Goal: Task Accomplishment & Management: Complete application form

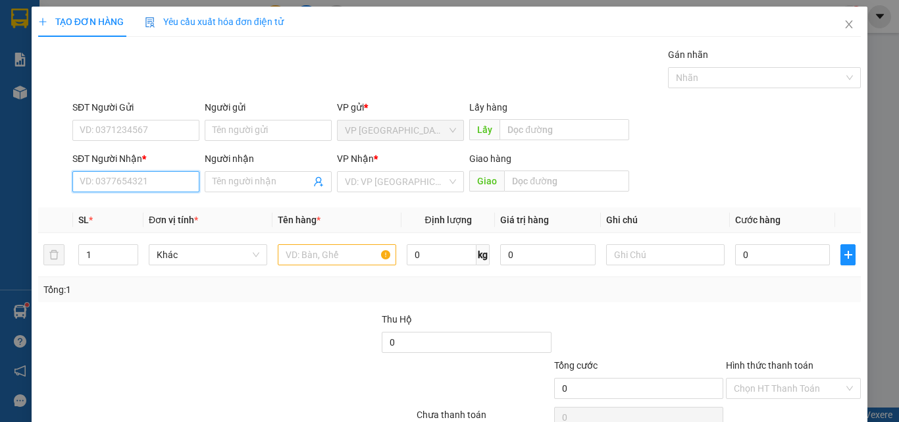
click at [163, 186] on input "SĐT Người Nhận *" at bounding box center [135, 181] width 127 height 21
click at [147, 180] on input "233" at bounding box center [135, 181] width 127 height 21
click at [141, 190] on input "233" at bounding box center [135, 181] width 127 height 21
click at [88, 180] on input "233" at bounding box center [135, 181] width 127 height 21
click at [131, 185] on input "223" at bounding box center [135, 181] width 127 height 21
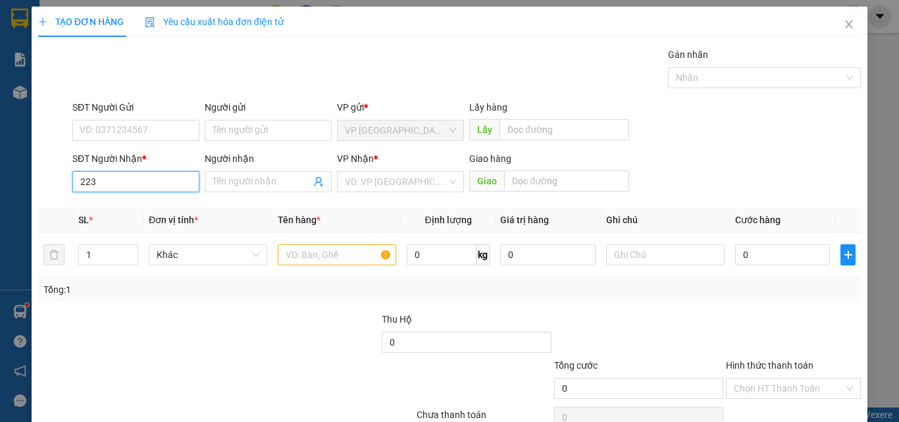
click at [174, 180] on input "223" at bounding box center [135, 181] width 127 height 21
click at [162, 186] on input "223" at bounding box center [135, 181] width 127 height 21
click at [161, 186] on input "223" at bounding box center [135, 181] width 127 height 21
type input "223"
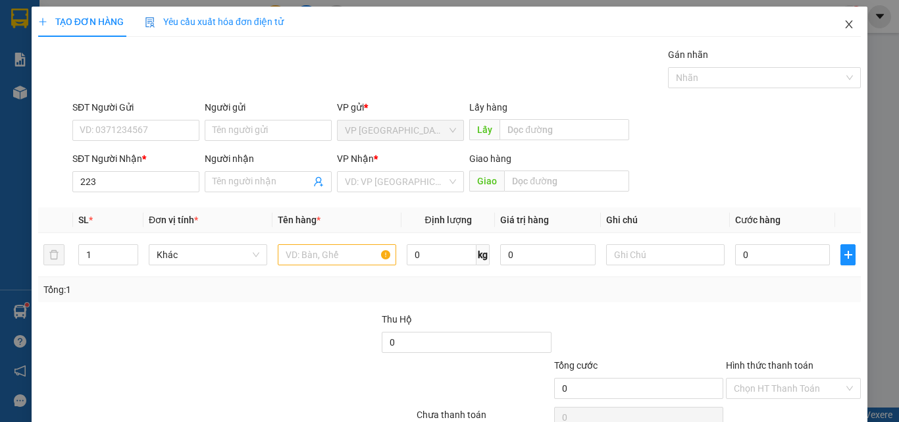
click at [844, 24] on icon "close" at bounding box center [849, 24] width 11 height 11
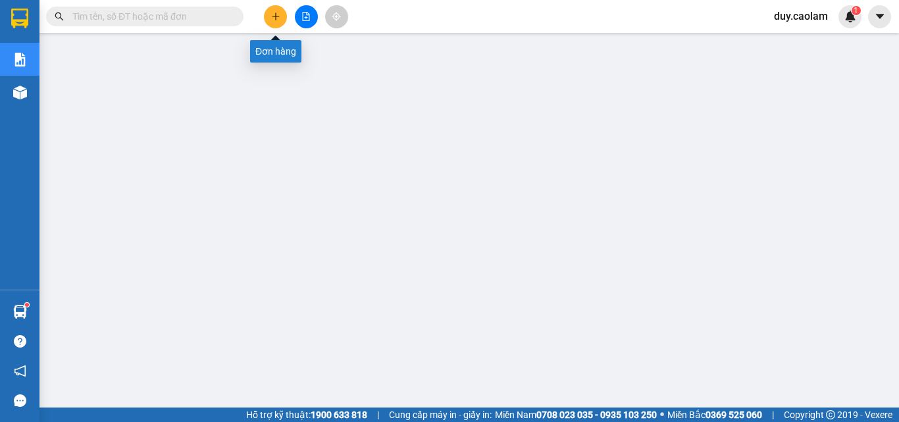
click at [276, 22] on button at bounding box center [275, 16] width 23 height 23
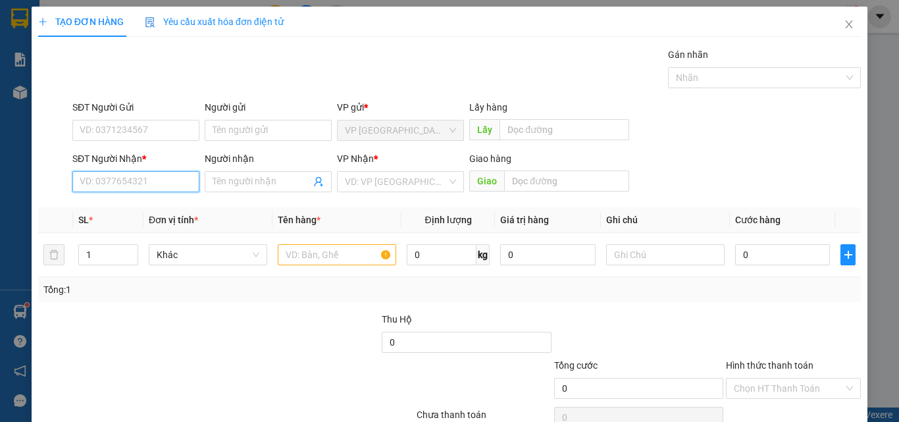
drag, startPoint x: 136, startPoint y: 192, endPoint x: 139, endPoint y: 185, distance: 7.4
click at [136, 190] on input "SĐT Người Nhận *" at bounding box center [135, 181] width 127 height 21
click at [140, 207] on div "0966009223 - TUOT" at bounding box center [135, 208] width 110 height 14
type input "0966009223"
type input "TUOT"
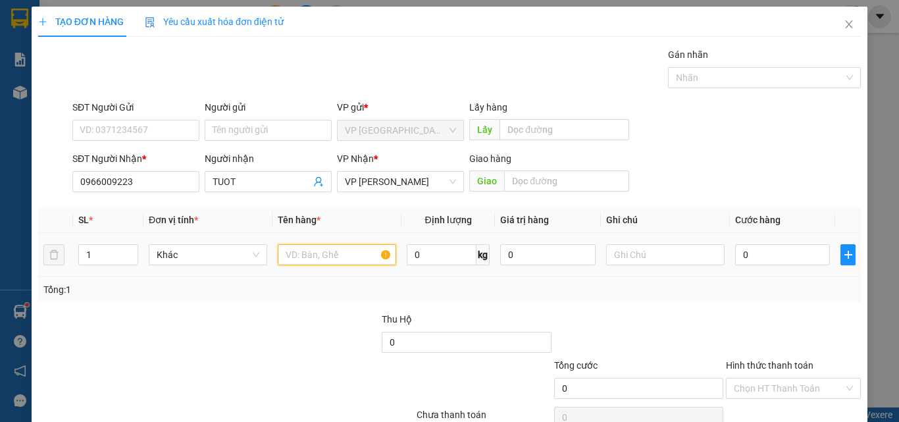
click at [322, 255] on input "text" at bounding box center [337, 254] width 118 height 21
type input "1HOP"
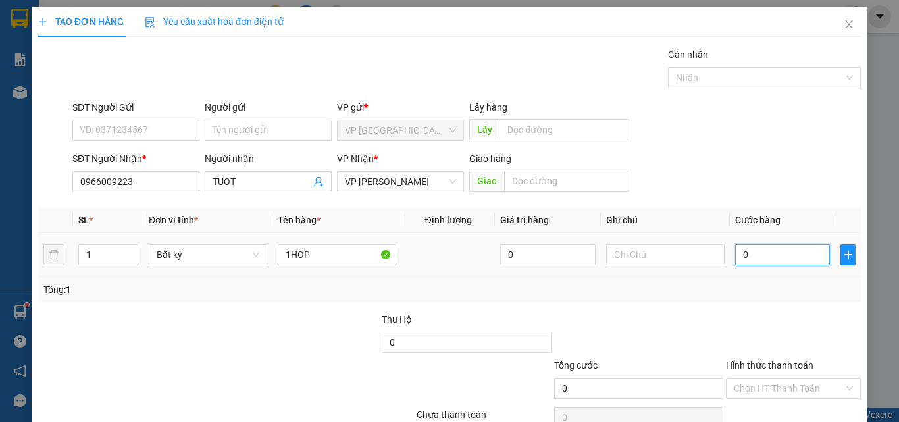
click at [775, 258] on input "0" at bounding box center [782, 254] width 95 height 21
type input "3"
type input "30"
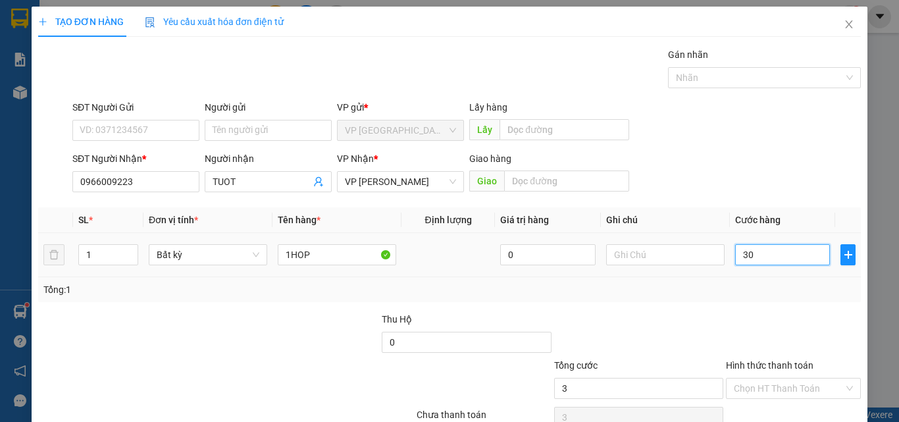
type input "30"
type input "300"
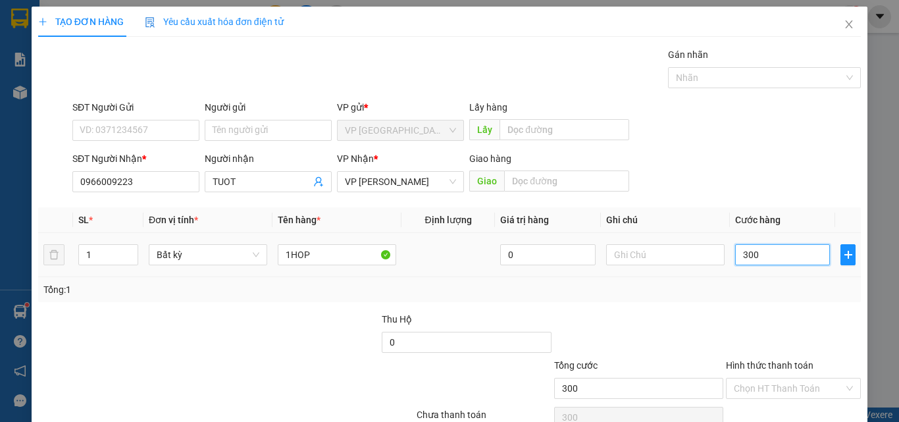
type input "3.000"
type input "30.000"
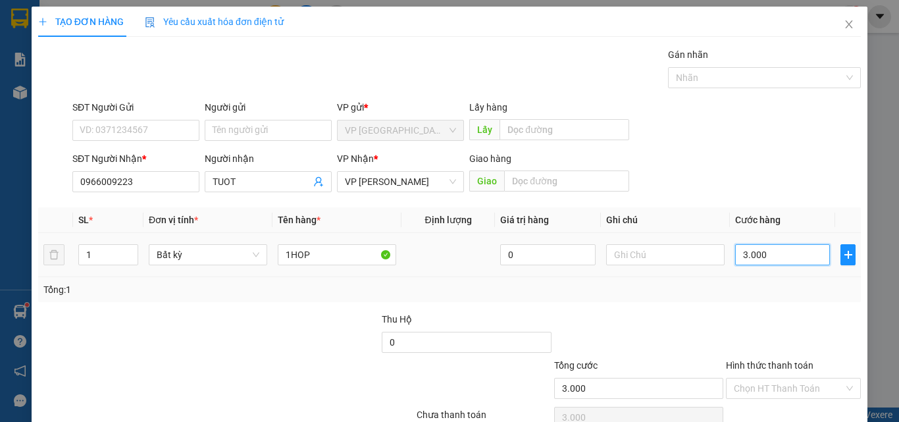
type input "30.000"
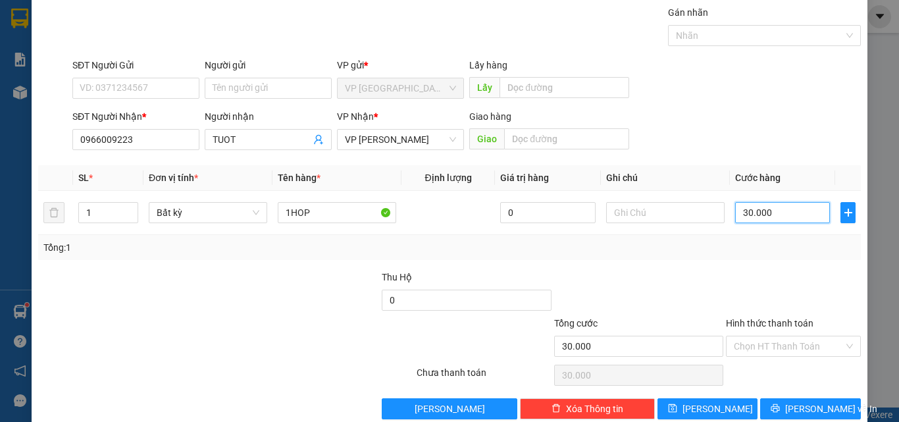
scroll to position [65, 0]
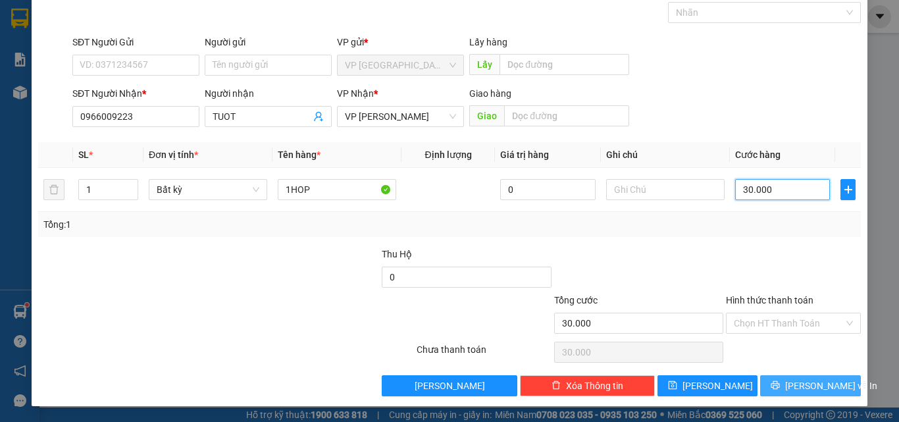
type input "30.000"
click at [790, 380] on button "[PERSON_NAME] và In" at bounding box center [810, 385] width 101 height 21
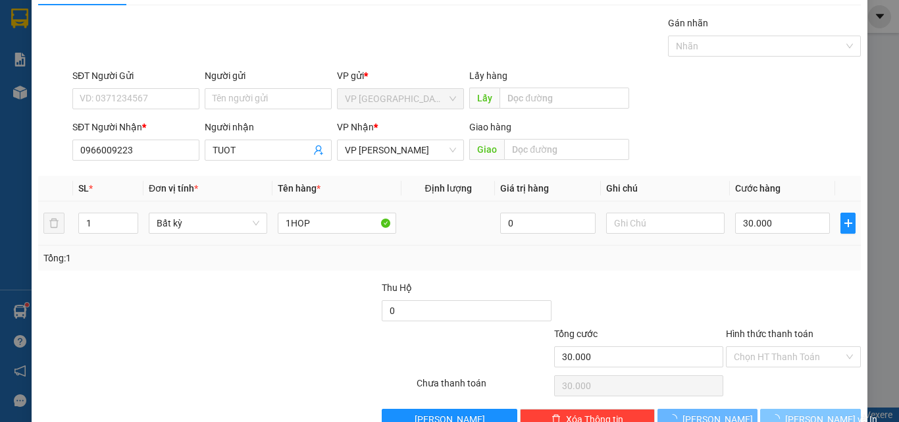
scroll to position [0, 0]
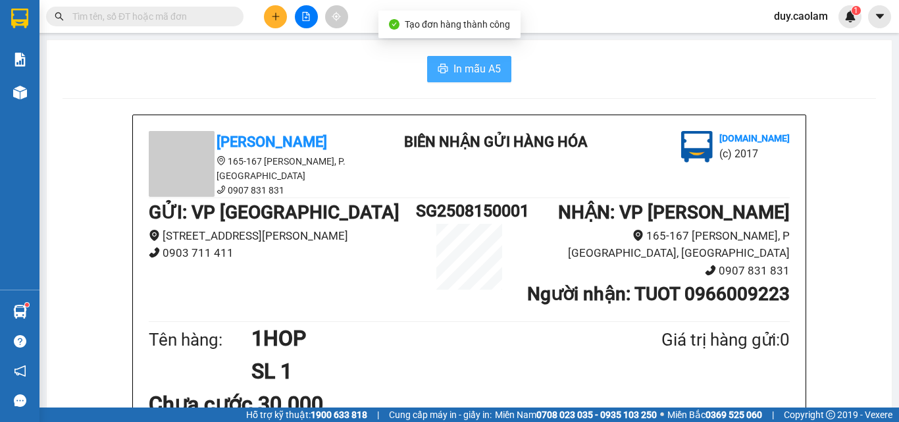
click at [480, 80] on button "In mẫu A5" at bounding box center [469, 69] width 84 height 26
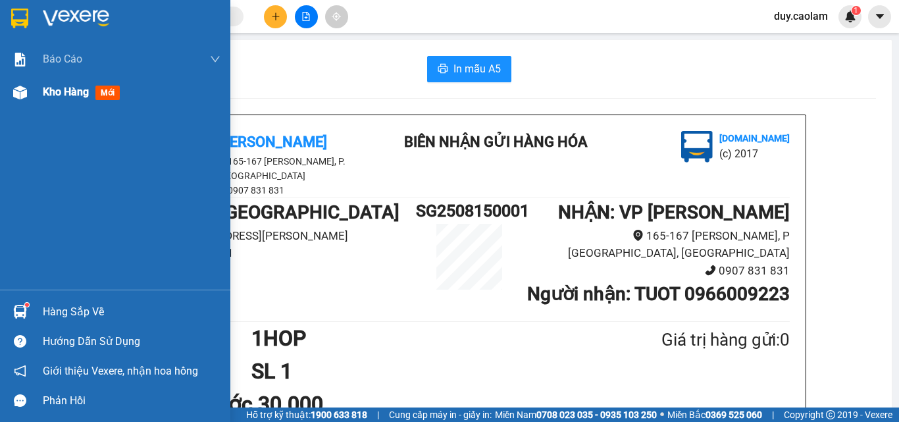
click at [72, 101] on div "Kho hàng mới" at bounding box center [132, 92] width 178 height 33
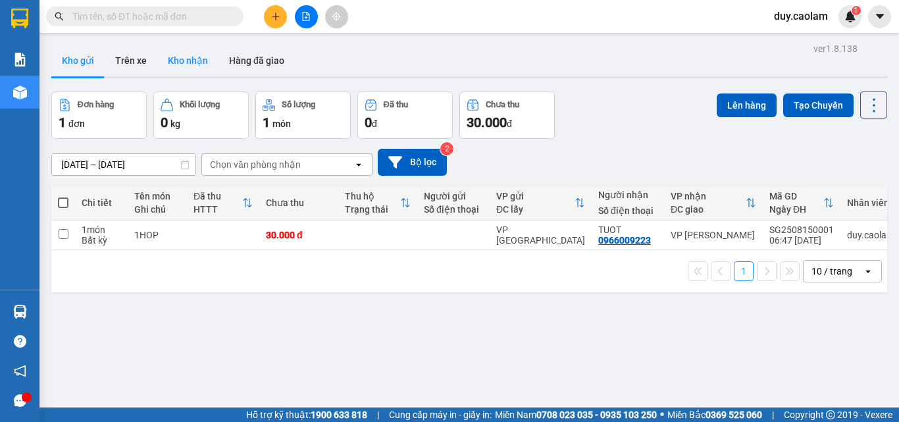
click at [206, 67] on button "Kho nhận" at bounding box center [187, 61] width 61 height 32
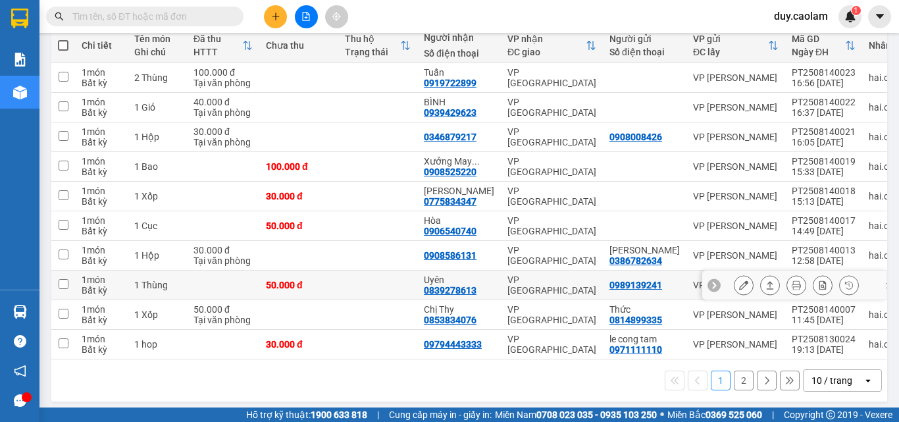
scroll to position [168, 0]
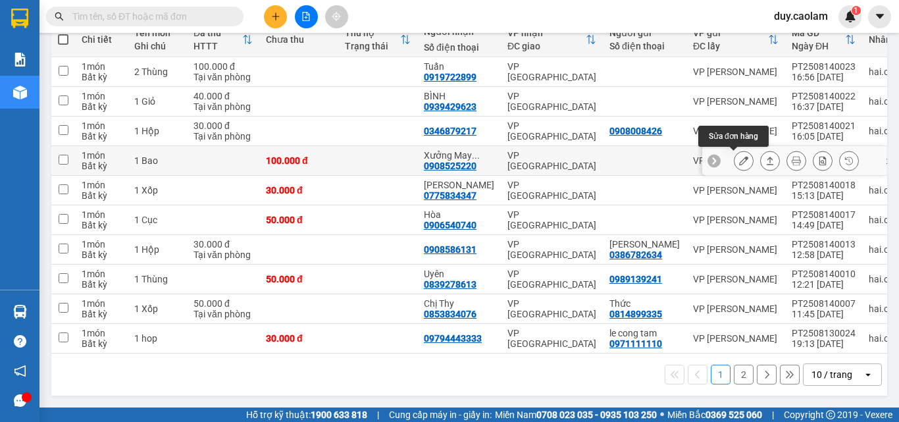
click at [738, 159] on button at bounding box center [743, 160] width 18 height 23
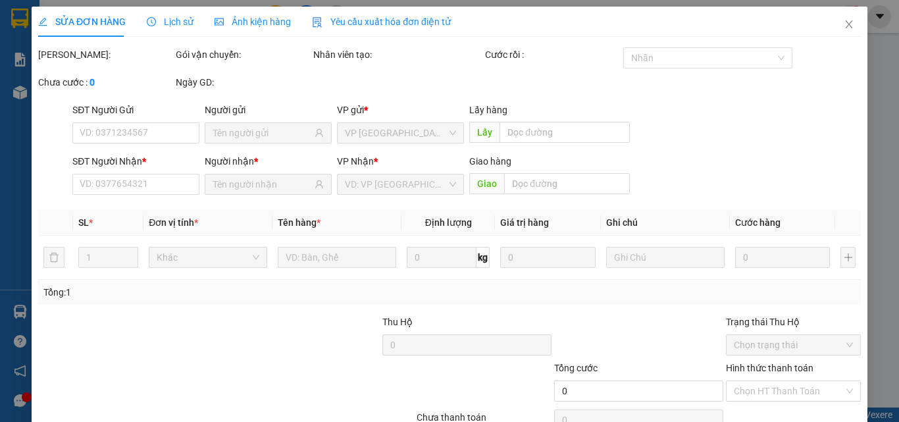
type input "0908525220"
type input "Xưởng May Thiên Phúc"
type input "100.000"
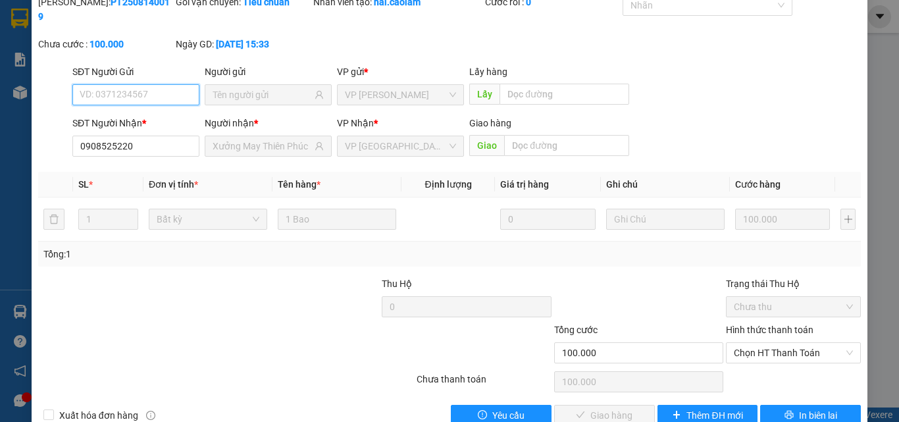
scroll to position [68, 0]
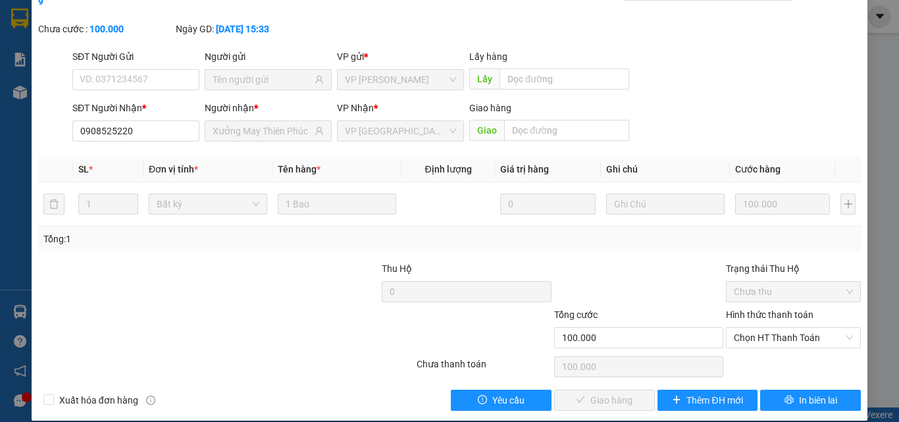
drag, startPoint x: 783, startPoint y: 294, endPoint x: 783, endPoint y: 301, distance: 7.9
click at [783, 309] on label "Hình thức thanh toán" at bounding box center [770, 314] width 88 height 11
click at [783, 328] on input "Hình thức thanh toán" at bounding box center [789, 338] width 110 height 20
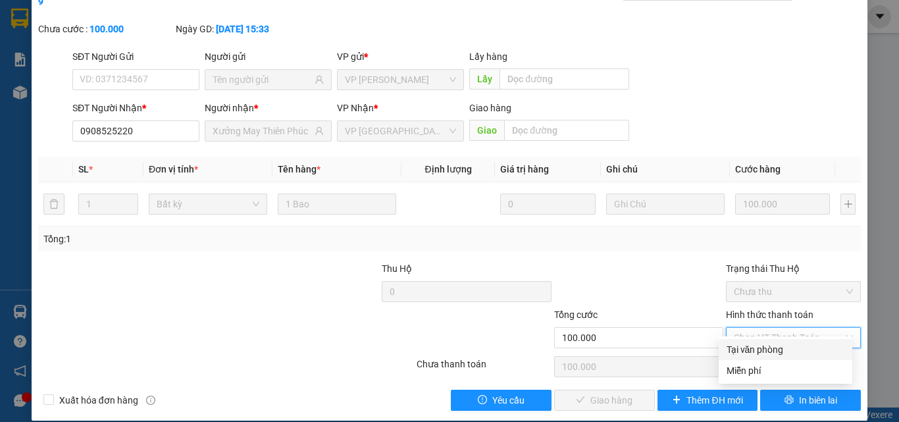
drag, startPoint x: 767, startPoint y: 351, endPoint x: 754, endPoint y: 355, distance: 13.9
click at [765, 352] on div "Tại văn phòng" at bounding box center [786, 349] width 118 height 14
type input "0"
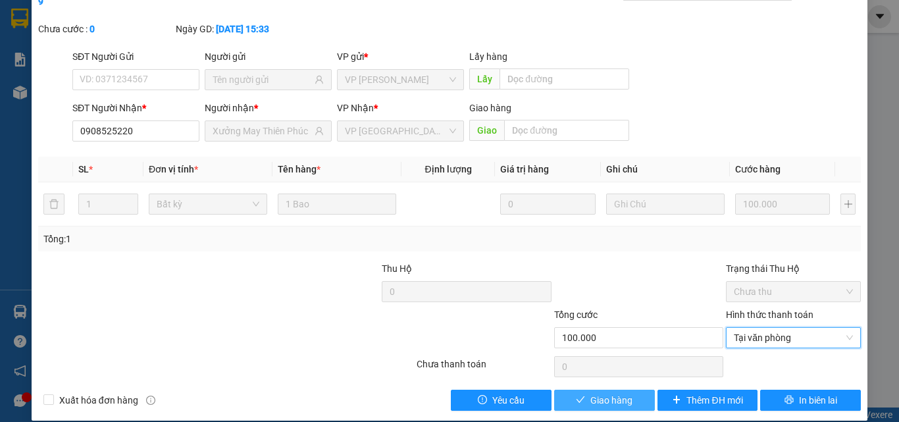
click at [621, 393] on span "Giao hàng" at bounding box center [611, 400] width 42 height 14
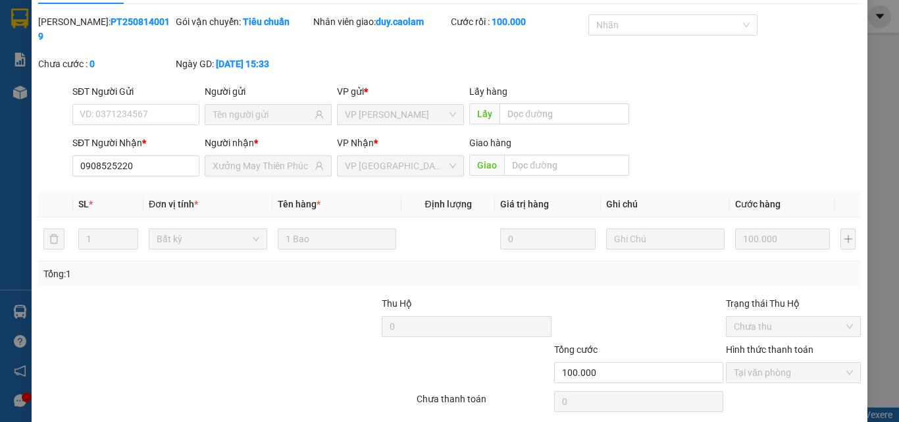
scroll to position [0, 0]
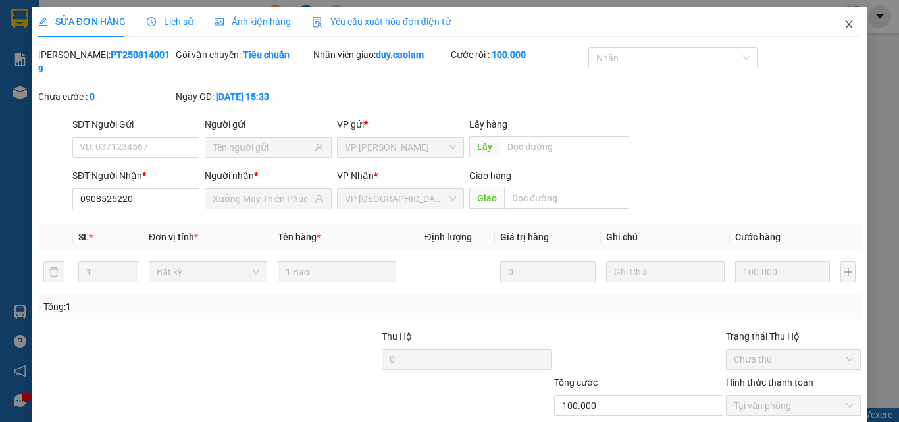
click at [844, 21] on icon "close" at bounding box center [849, 24] width 11 height 11
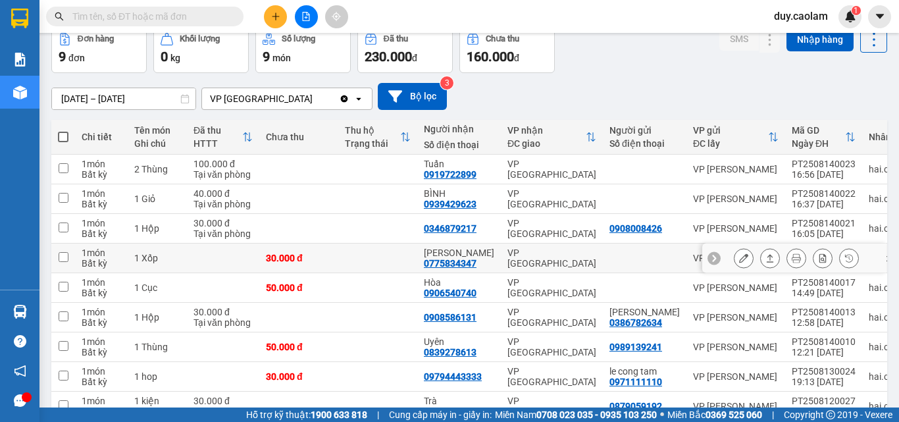
scroll to position [132, 0]
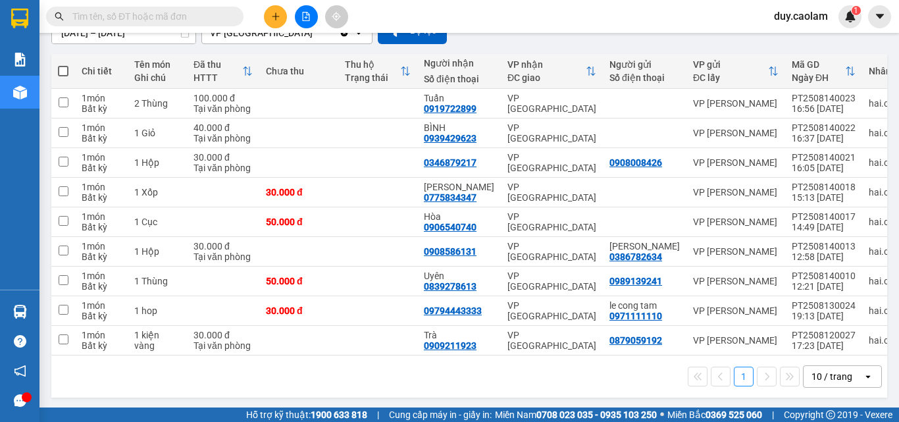
click at [153, 16] on input "text" at bounding box center [149, 16] width 155 height 14
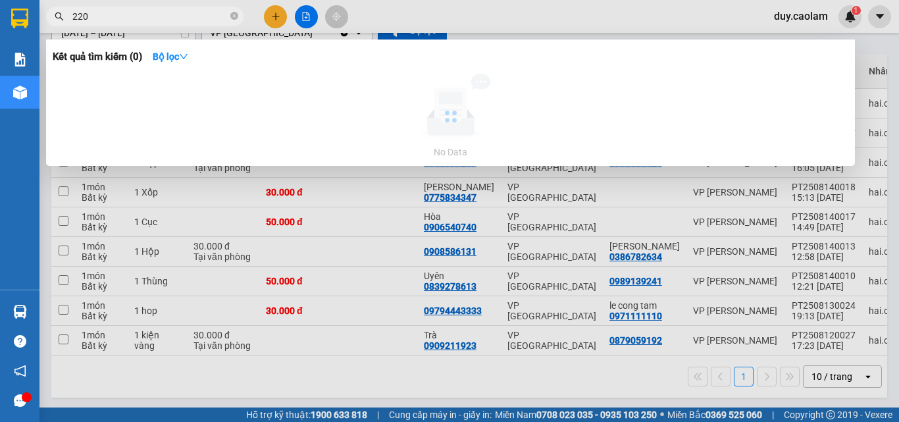
type input "220"
click at [150, 24] on span "220" at bounding box center [144, 17] width 197 height 20
click at [172, 13] on input "220" at bounding box center [149, 16] width 155 height 14
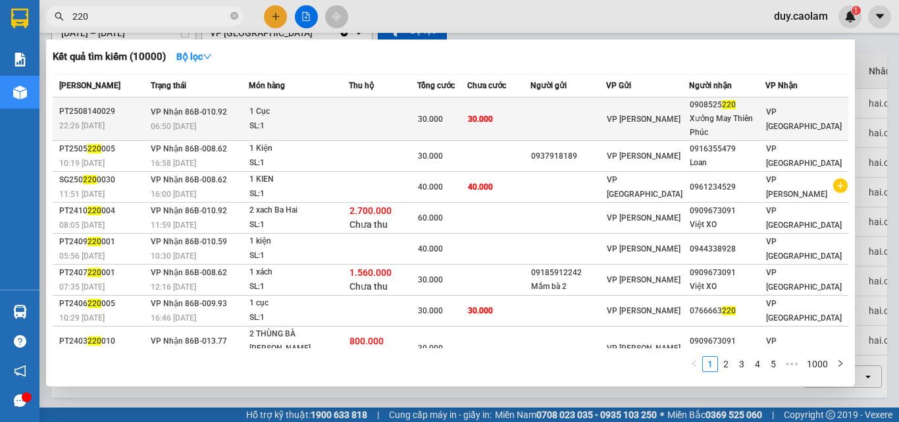
click at [654, 115] on span "VP [PERSON_NAME]" at bounding box center [644, 119] width 74 height 9
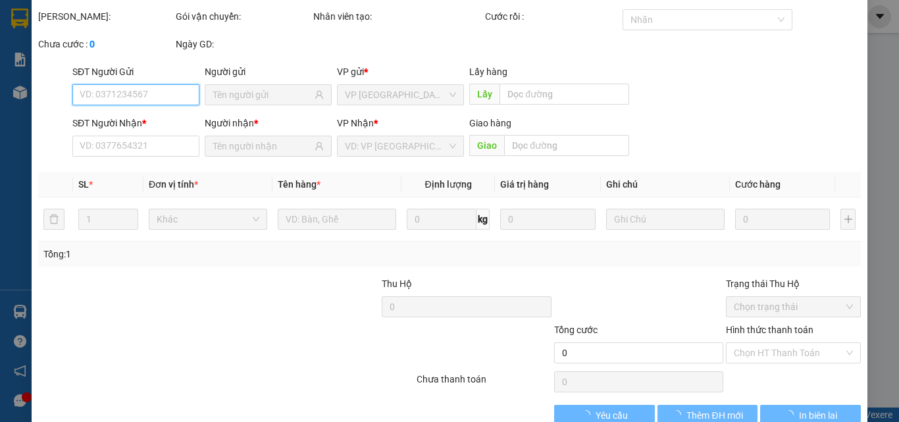
scroll to position [68, 0]
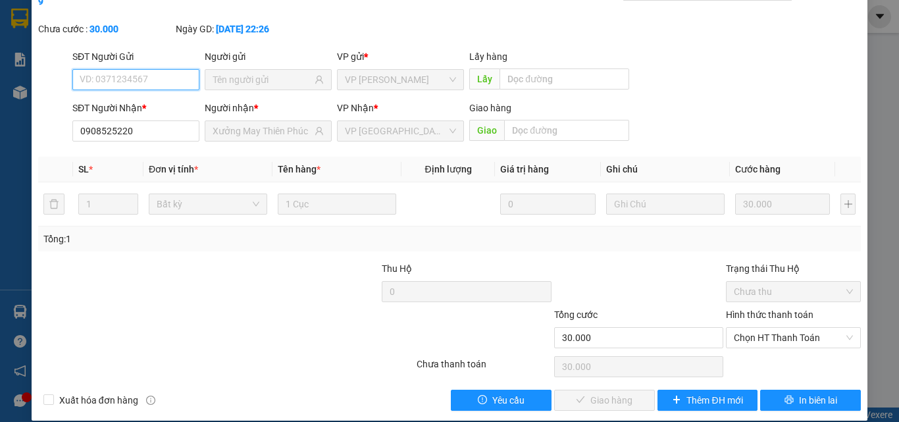
type input "0908525220"
type input "Xưởng May Thiên Phúc"
type input "30.000"
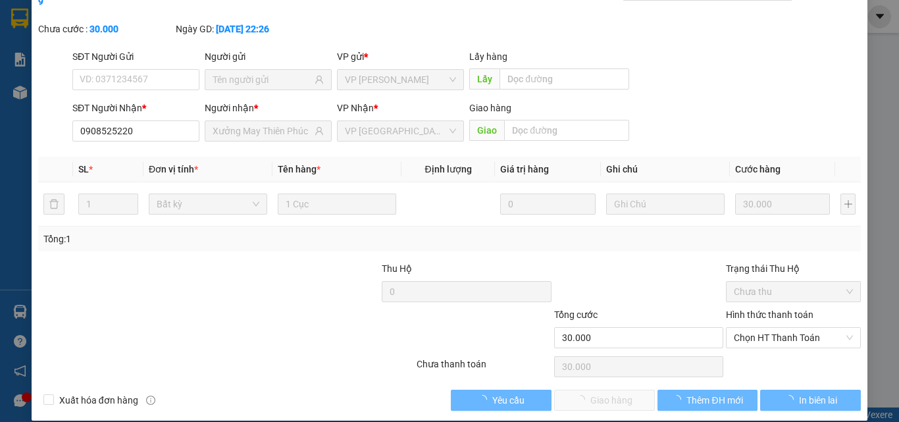
click at [773, 309] on label "Hình thức thanh toán" at bounding box center [770, 314] width 88 height 11
click at [773, 328] on input "Hình thức thanh toán" at bounding box center [789, 338] width 110 height 20
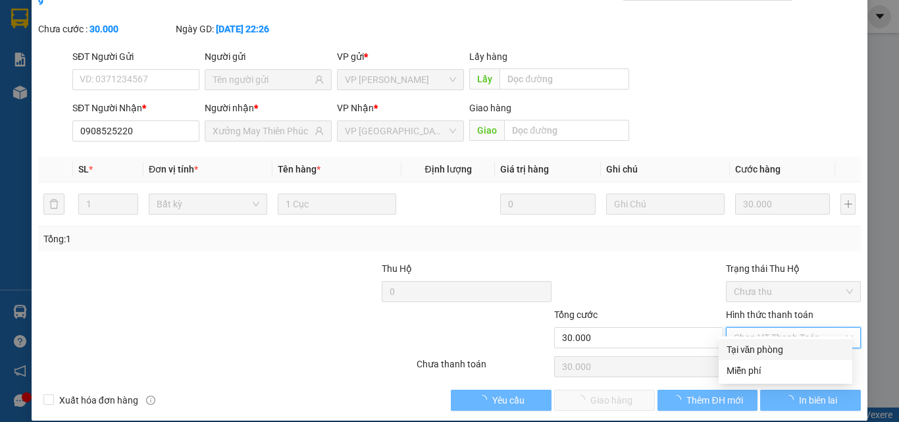
drag, startPoint x: 765, startPoint y: 347, endPoint x: 696, endPoint y: 366, distance: 71.1
click at [760, 353] on div "Tại văn phòng" at bounding box center [786, 349] width 118 height 14
type input "0"
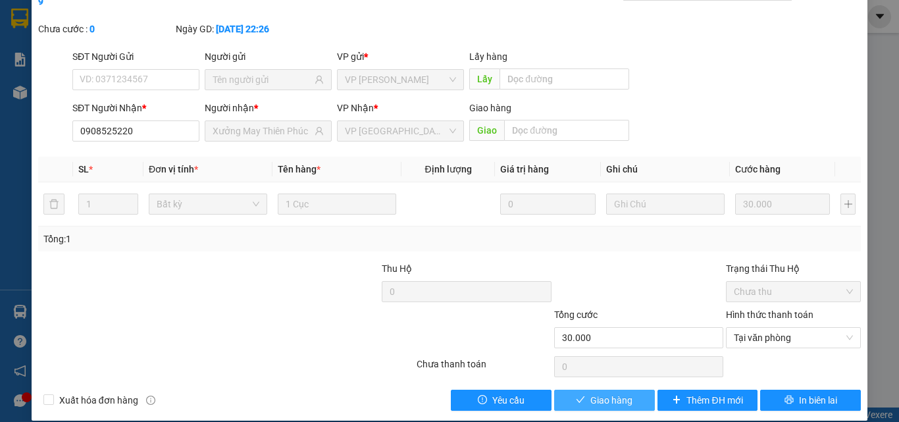
click at [627, 390] on button "Giao hàng" at bounding box center [604, 400] width 101 height 21
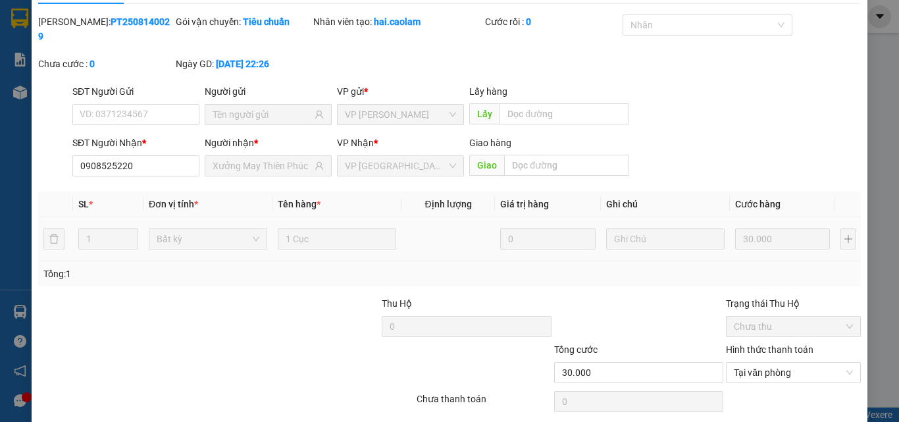
scroll to position [0, 0]
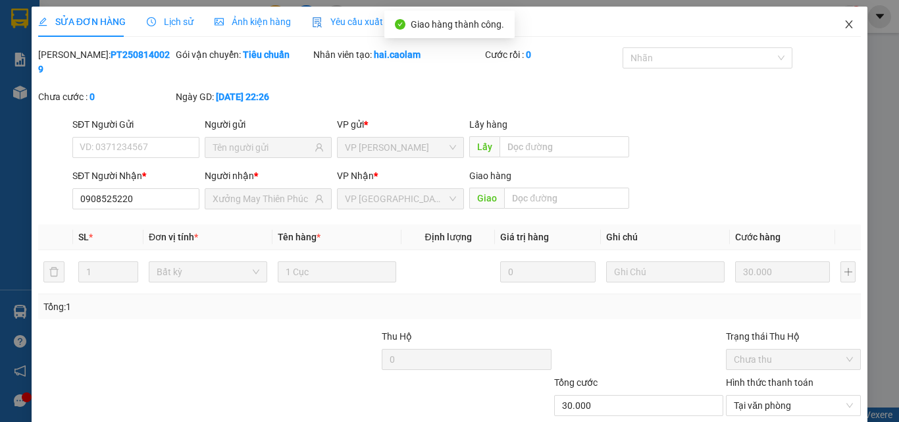
click at [844, 20] on icon "close" at bounding box center [849, 24] width 11 height 11
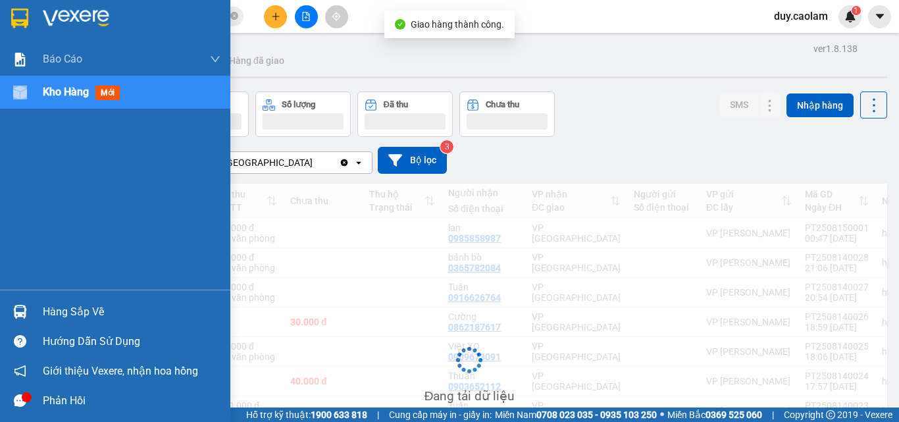
drag, startPoint x: 38, startPoint y: 99, endPoint x: 70, endPoint y: 99, distance: 31.6
click at [39, 99] on div "Kho hàng mới" at bounding box center [115, 92] width 230 height 33
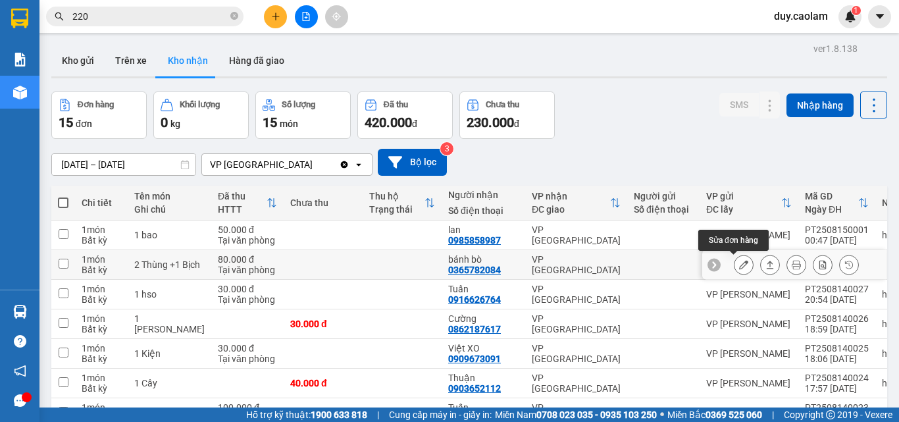
click at [734, 270] on button at bounding box center [743, 264] width 18 height 23
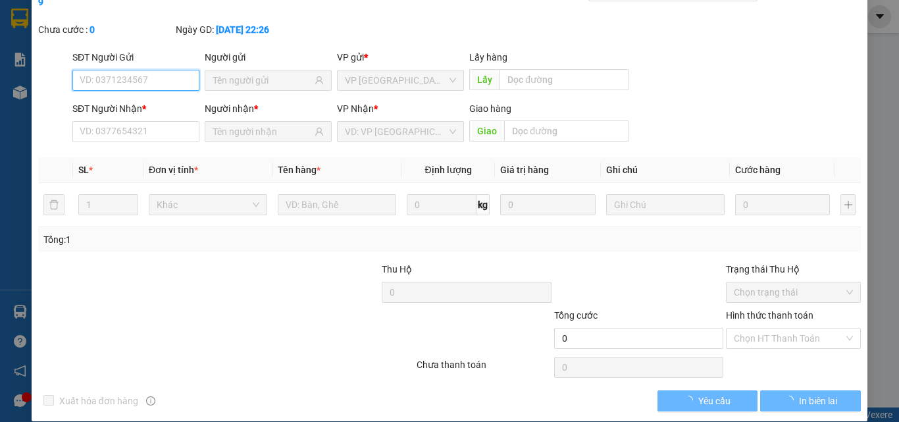
scroll to position [68, 0]
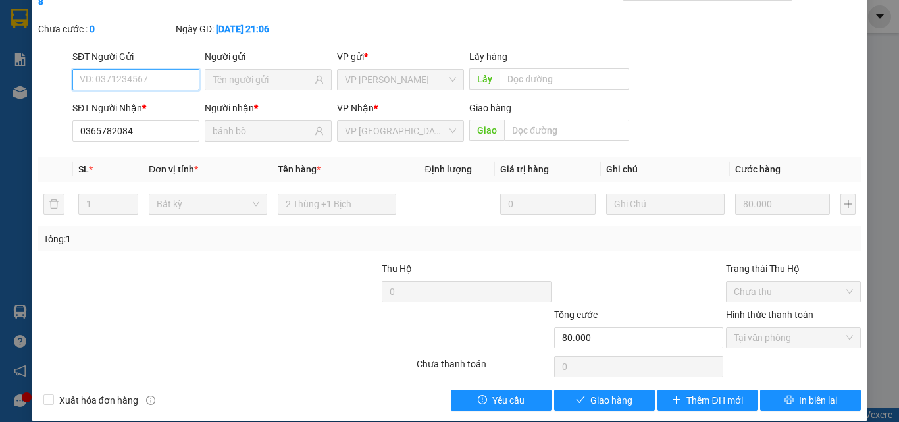
type input "0365782084"
type input "bánh bò"
type input "80.000"
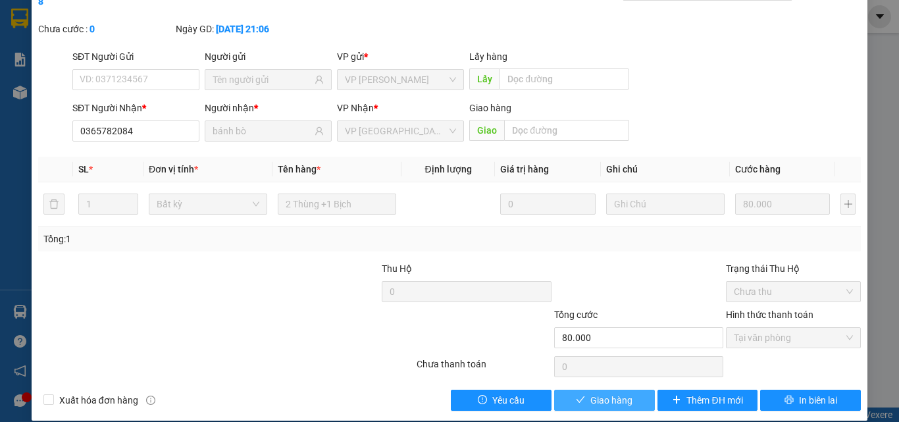
click at [607, 393] on span "Giao hàng" at bounding box center [611, 400] width 42 height 14
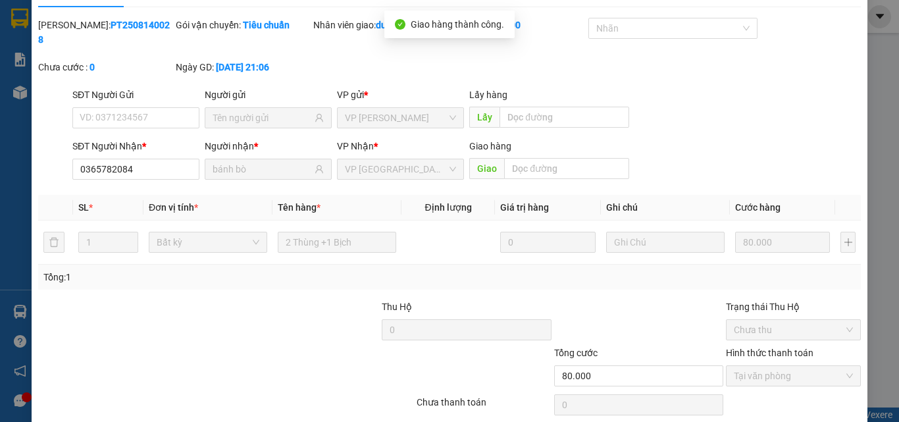
scroll to position [0, 0]
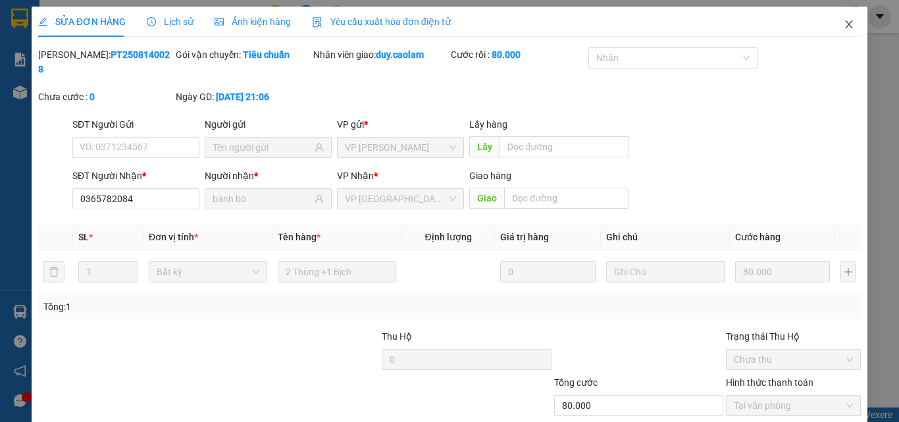
click at [844, 23] on icon "close" at bounding box center [849, 24] width 11 height 11
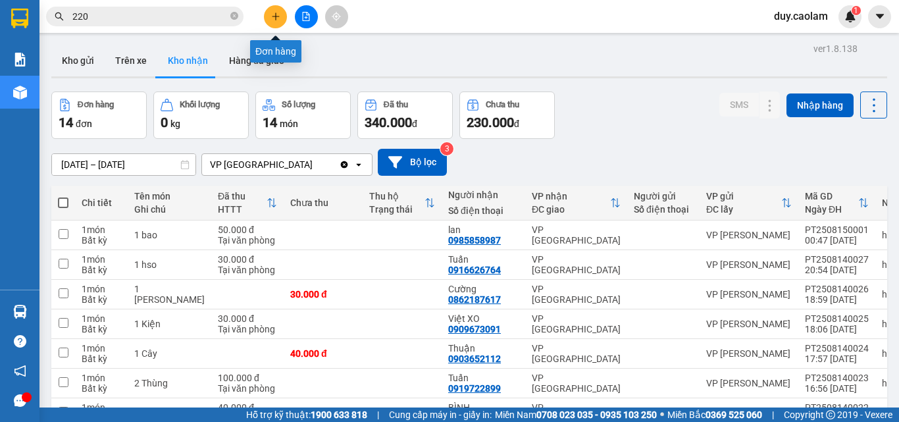
click at [271, 11] on button at bounding box center [275, 16] width 23 height 23
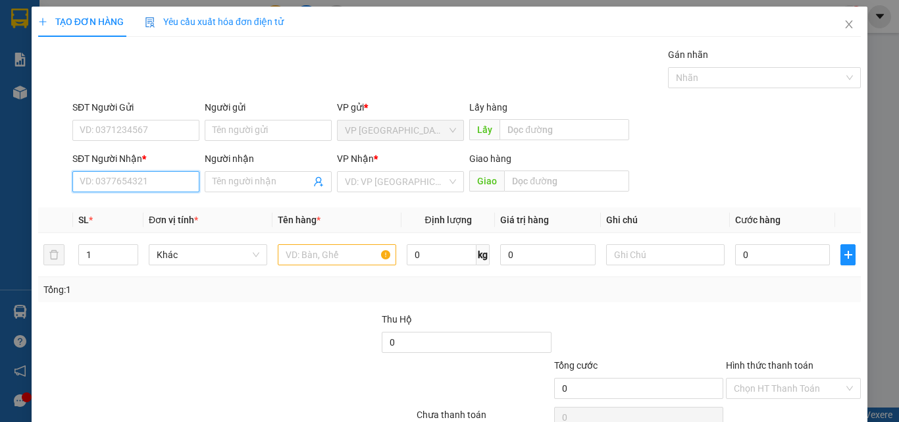
click at [166, 184] on input "SĐT Người Nhận *" at bounding box center [135, 181] width 127 height 21
click at [169, 180] on input "420" at bounding box center [135, 181] width 127 height 21
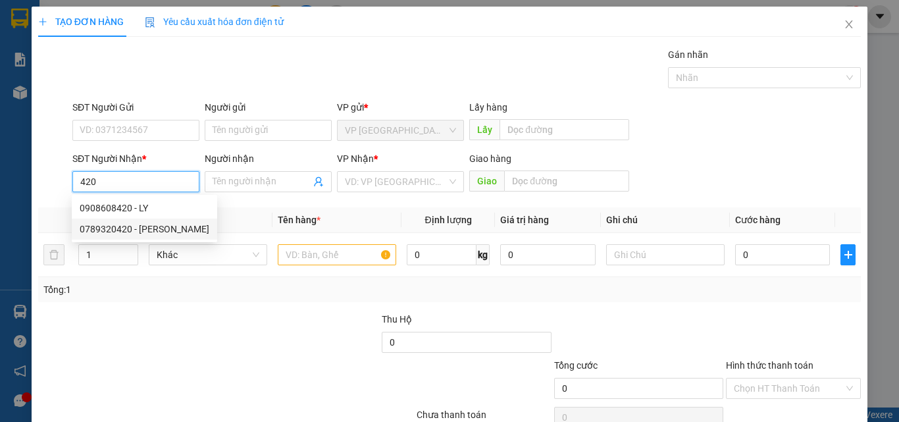
click at [143, 225] on div "0789320420 - CHI DUNG" at bounding box center [145, 229] width 130 height 14
type input "0789320420"
type input "CHI DUNG"
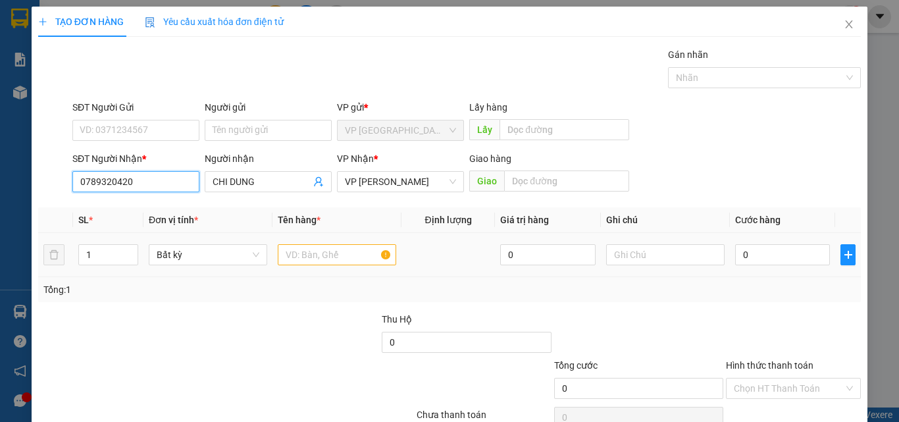
type input "0789320420"
click at [317, 259] on input "text" at bounding box center [337, 254] width 118 height 21
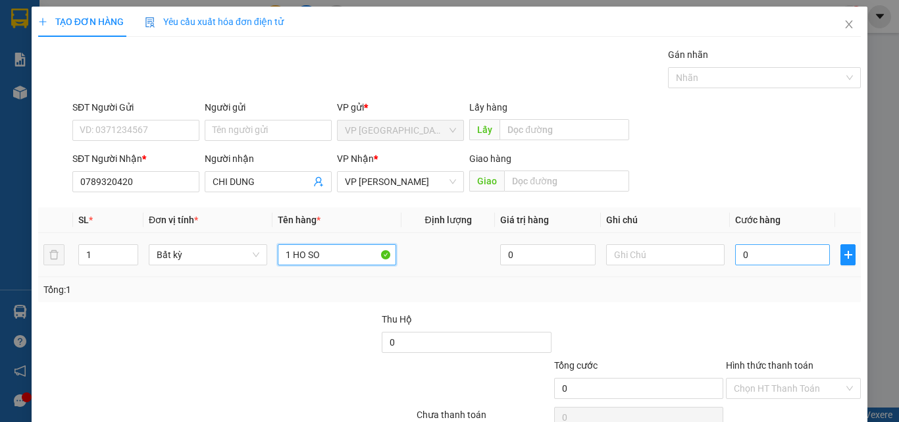
type input "1 HO SO"
click at [743, 257] on input "0" at bounding box center [782, 254] width 95 height 21
type input "3"
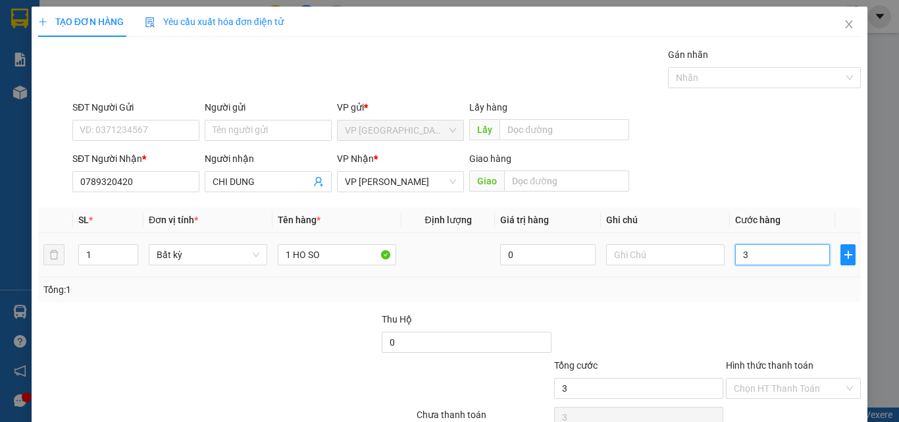
type input "30"
type input "300"
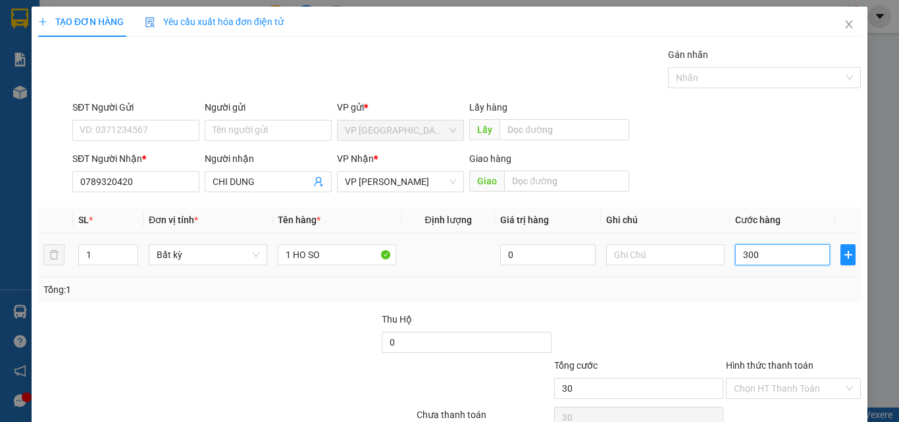
type input "300"
type input "3.000"
type input "30.000"
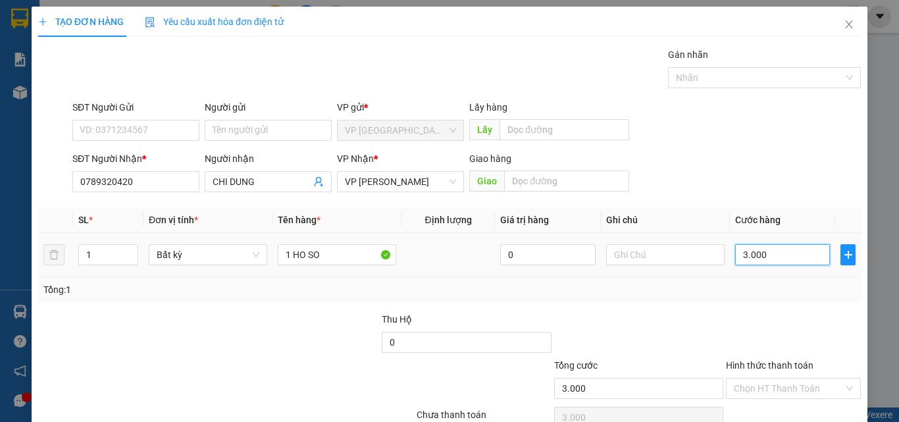
type input "30.000"
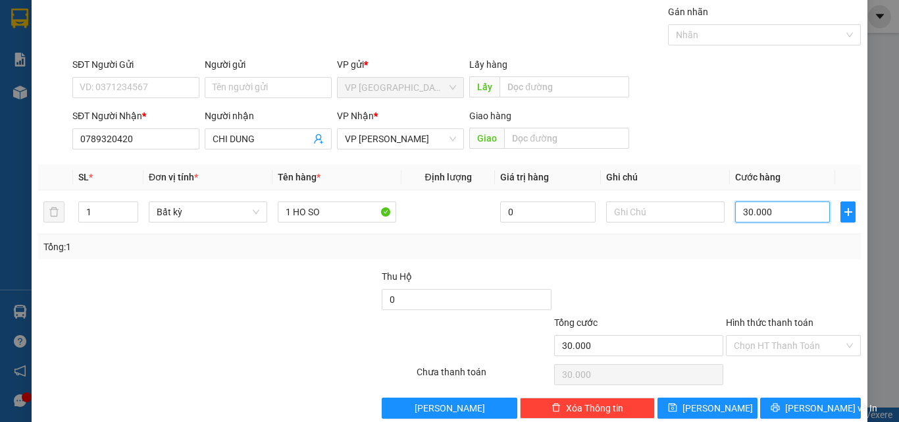
scroll to position [65, 0]
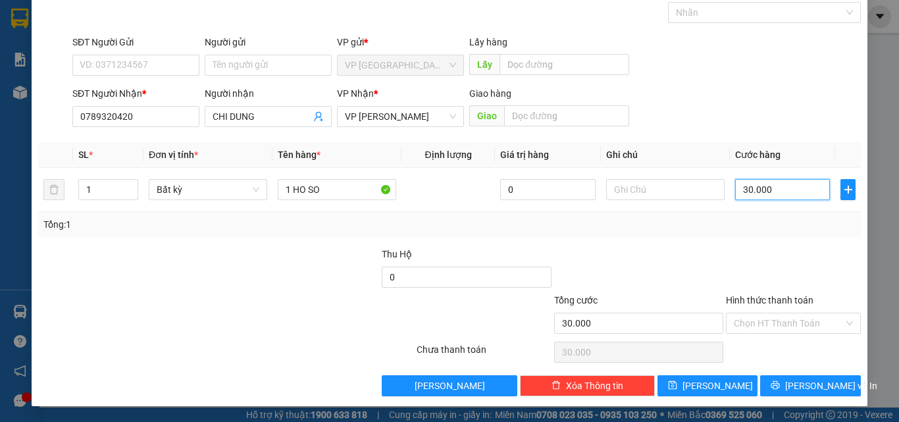
type input "30.000"
click at [782, 303] on label "Hình thức thanh toán" at bounding box center [770, 300] width 88 height 11
click at [782, 313] on input "Hình thức thanh toán" at bounding box center [789, 323] width 110 height 20
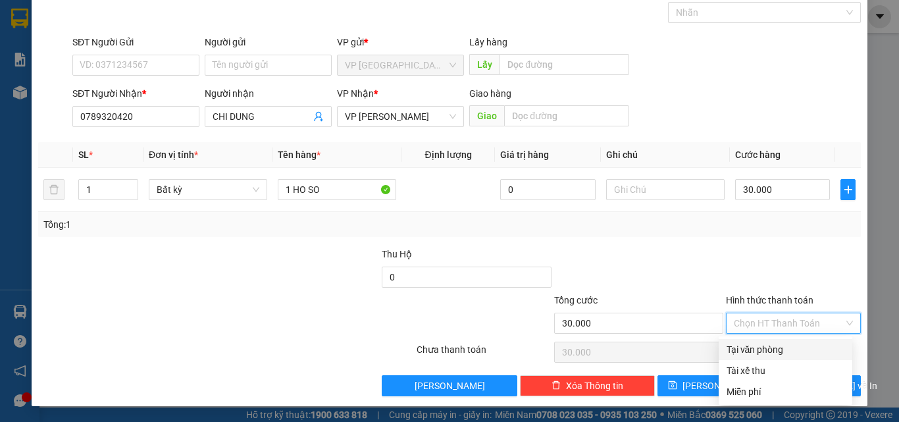
click at [767, 346] on div "Tại văn phòng" at bounding box center [786, 349] width 118 height 14
type input "0"
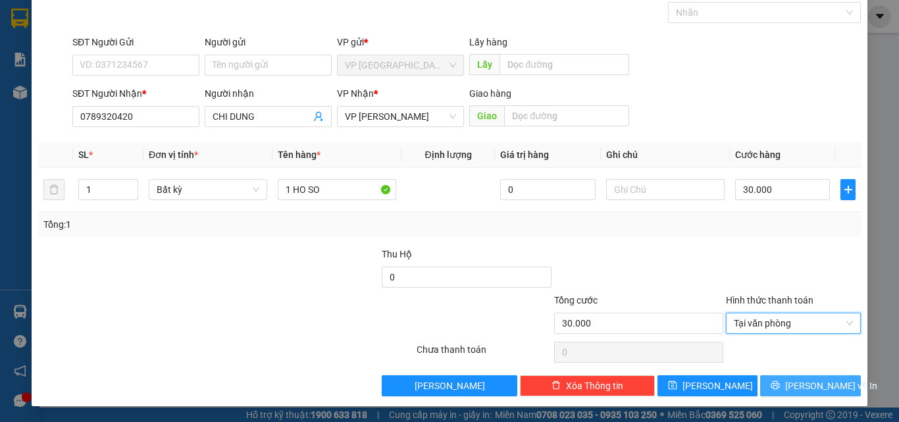
click at [777, 378] on button "[PERSON_NAME] và In" at bounding box center [810, 385] width 101 height 21
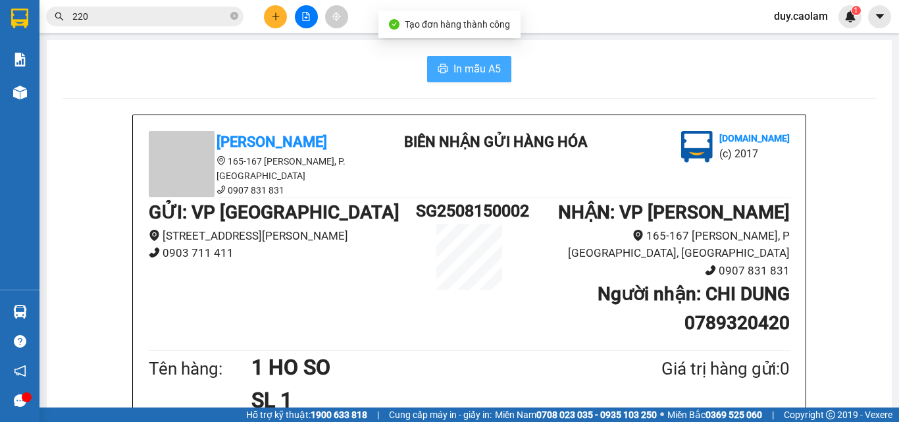
click at [473, 66] on span "In mẫu A5" at bounding box center [476, 69] width 47 height 16
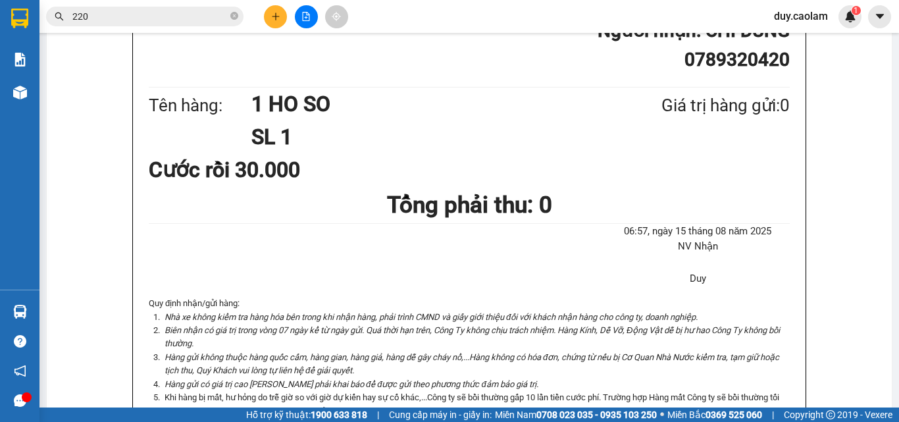
scroll to position [329, 0]
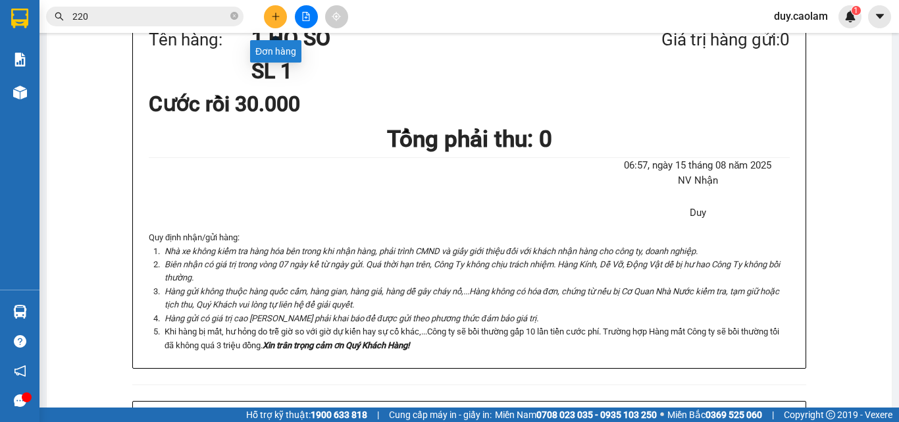
click at [271, 20] on button at bounding box center [275, 16] width 23 height 23
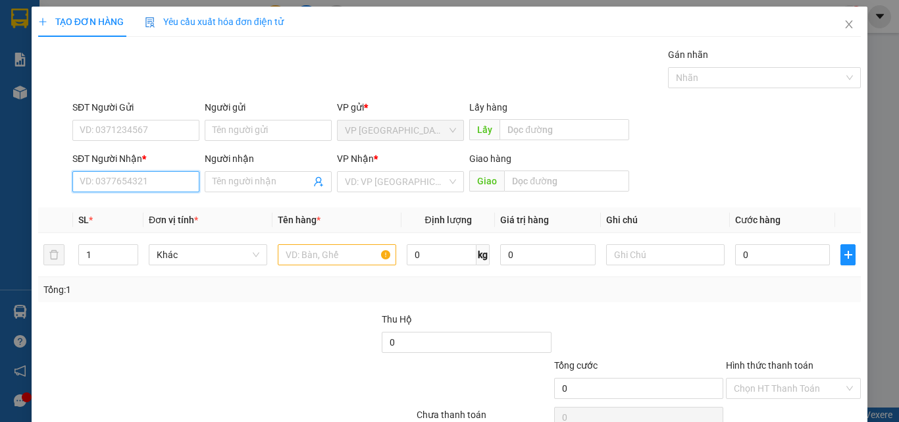
click at [159, 186] on input "SĐT Người Nhận *" at bounding box center [135, 181] width 127 height 21
type input "5"
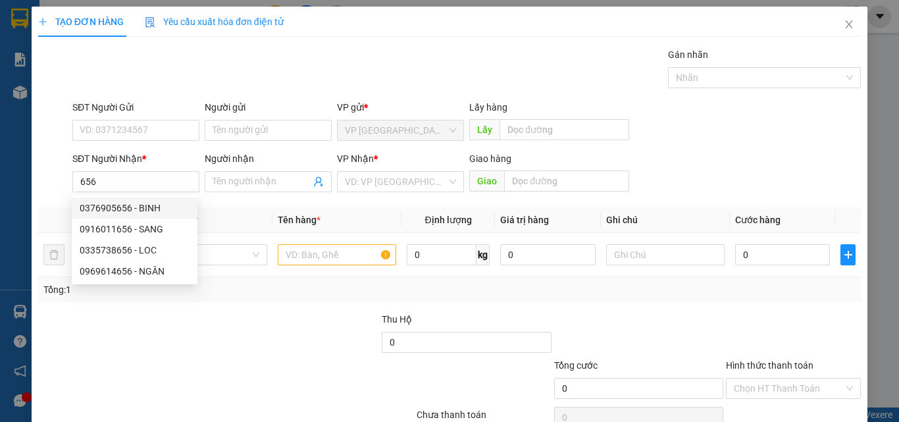
click at [146, 193] on div "SĐT Người Nhận * 656" at bounding box center [135, 174] width 127 height 46
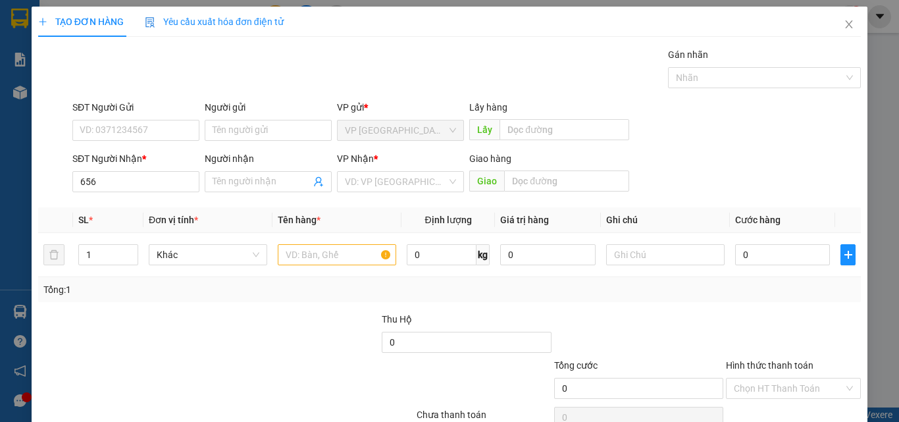
click at [146, 210] on th "Đơn vị tính *" at bounding box center [207, 220] width 129 height 26
click at [147, 190] on input "656" at bounding box center [135, 181] width 127 height 21
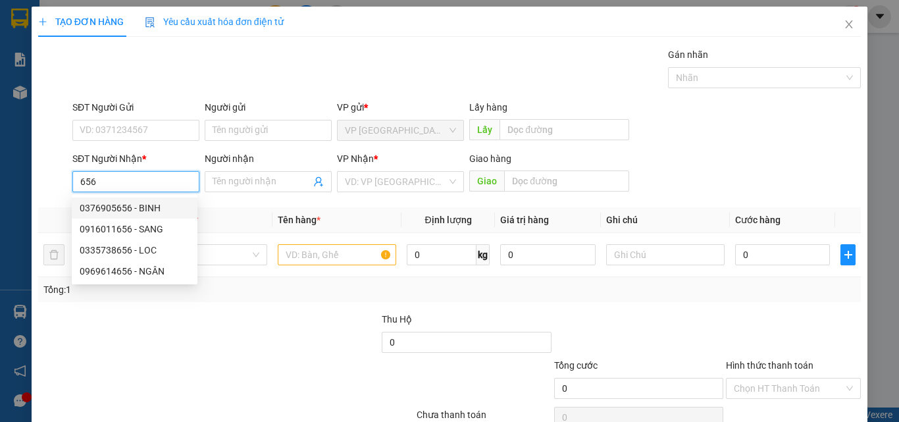
drag, startPoint x: 143, startPoint y: 209, endPoint x: 262, endPoint y: 225, distance: 119.5
click at [144, 210] on div "0376905656 - BINH" at bounding box center [135, 208] width 110 height 14
type input "0376905656"
type input "BINH"
type input "KM 28"
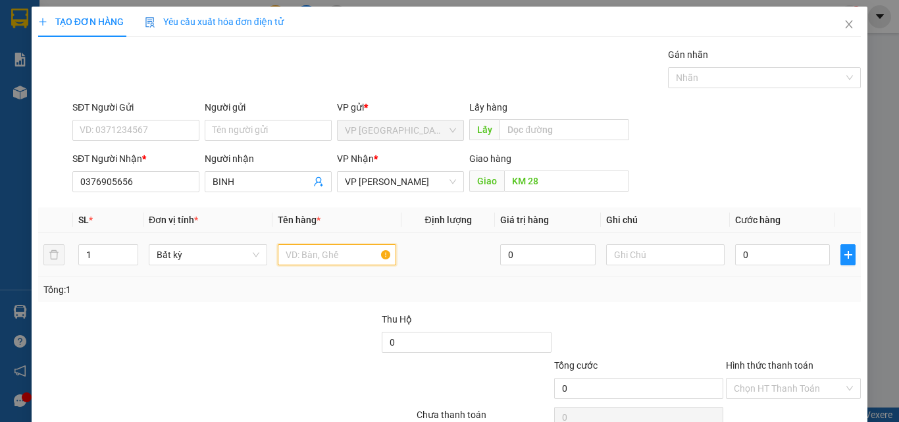
click at [336, 256] on input "text" at bounding box center [337, 254] width 118 height 21
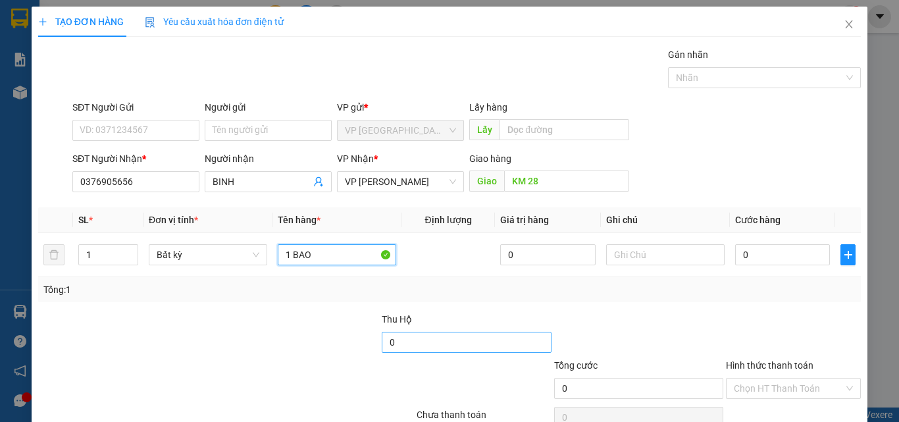
type input "1 BAO"
click at [465, 343] on input "0" at bounding box center [466, 342] width 169 height 21
type input "1.940.000"
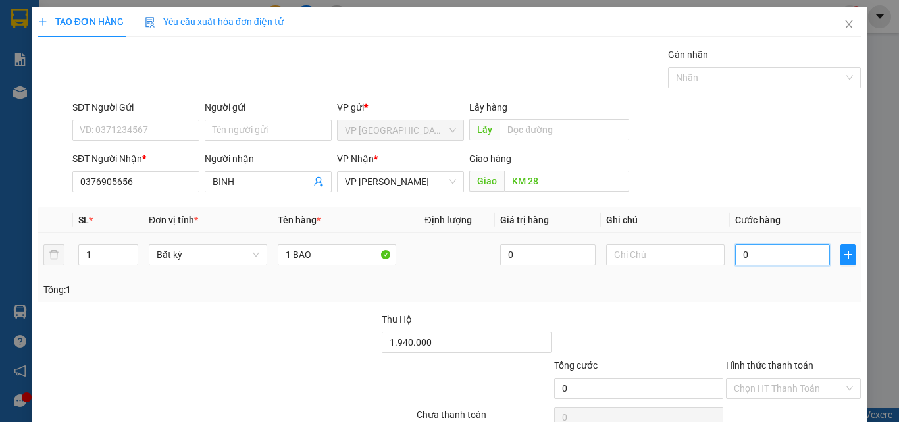
click at [746, 257] on input "0" at bounding box center [782, 254] width 95 height 21
type input "5"
type input "50"
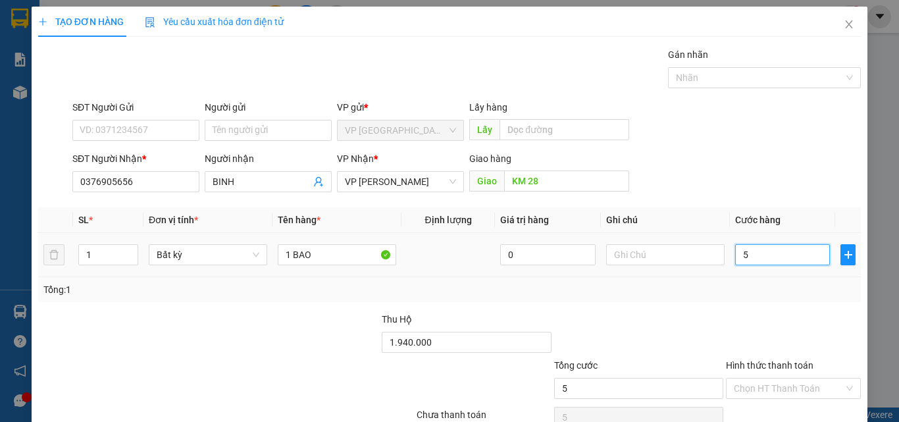
type input "50"
type input "500"
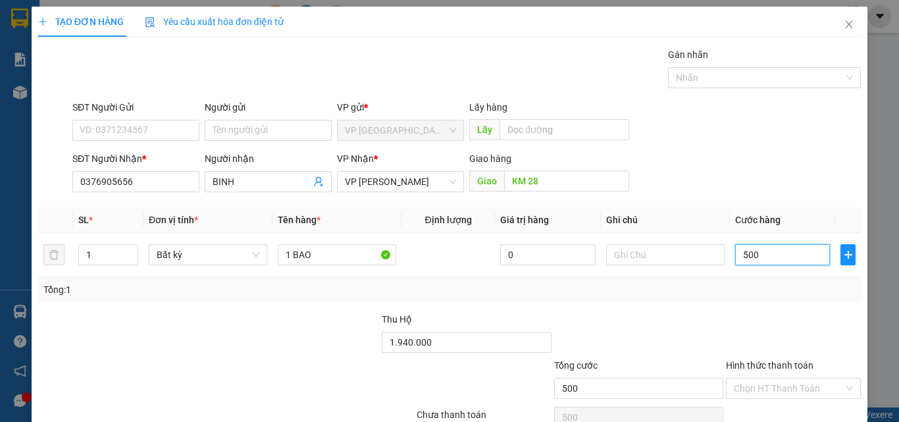
type input "5.000"
type input "50.000"
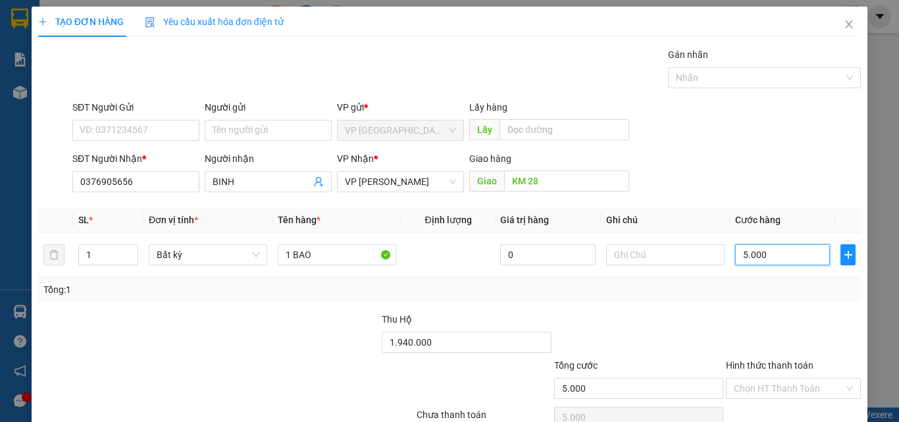
type input "50.000"
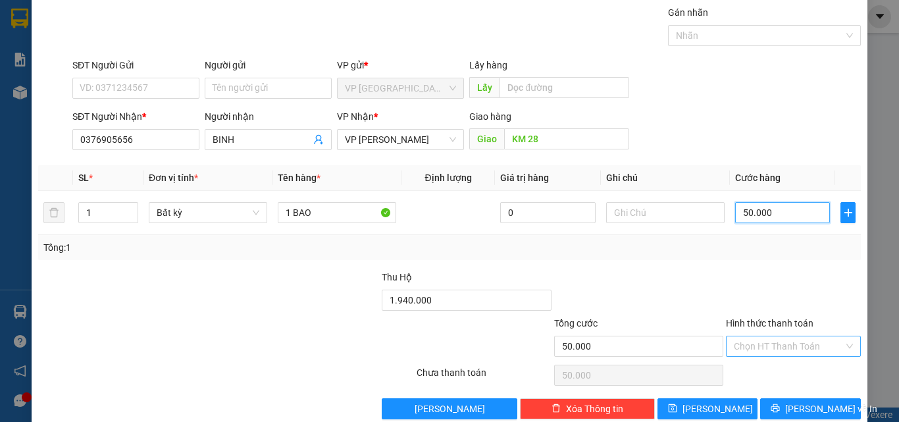
scroll to position [65, 0]
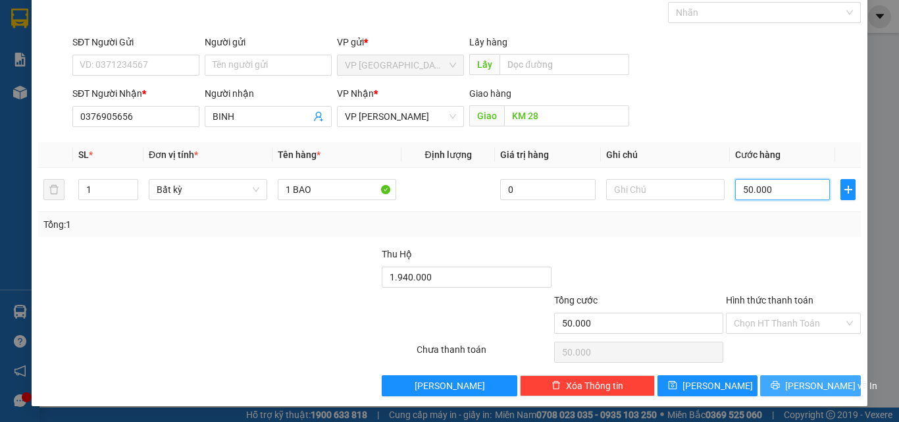
type input "50.000"
click at [780, 386] on icon "printer" at bounding box center [775, 384] width 9 height 9
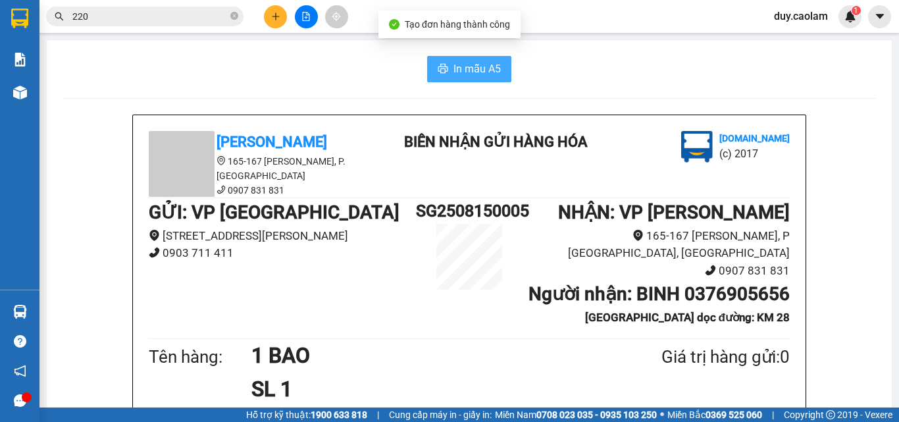
click at [467, 78] on button "In mẫu A5" at bounding box center [469, 69] width 84 height 26
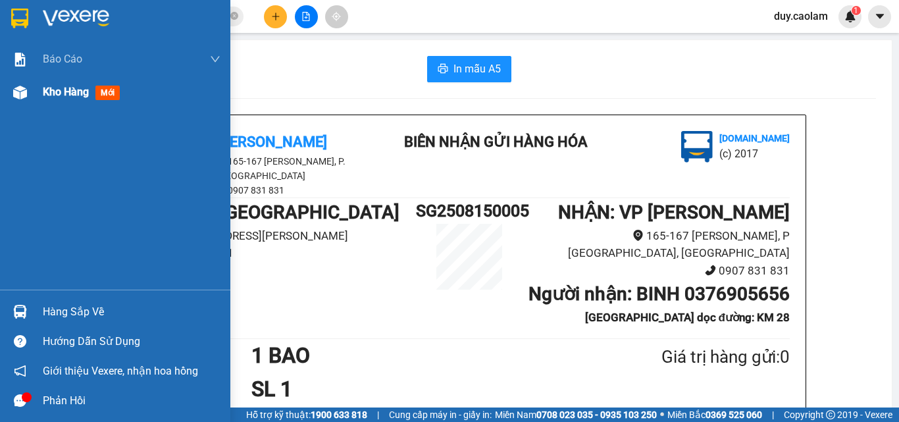
click at [55, 84] on div "Kho hàng mới" at bounding box center [84, 92] width 82 height 16
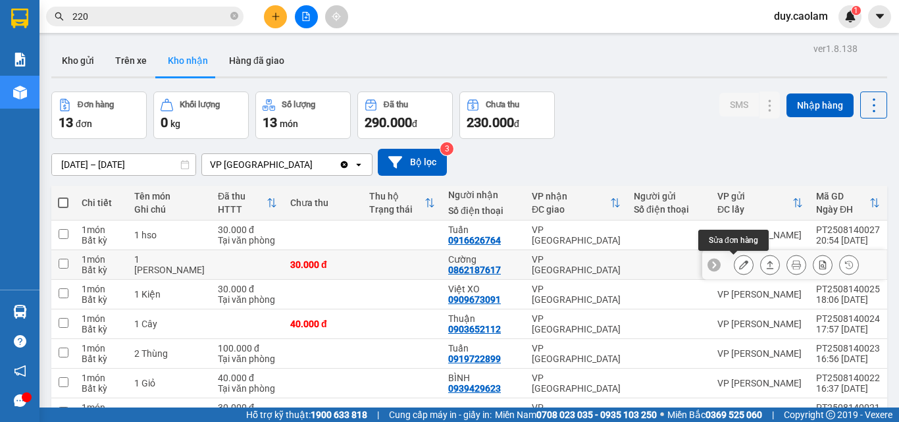
click at [740, 267] on button at bounding box center [743, 264] width 18 height 23
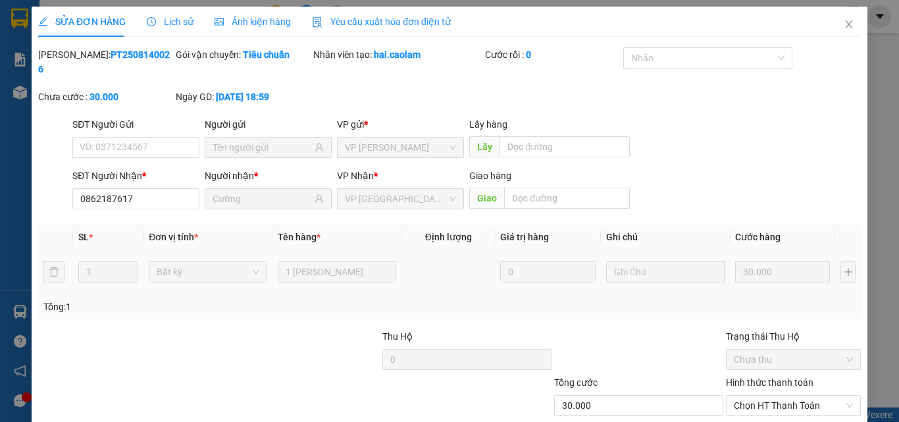
type input "0862187617"
type input "Cường"
type input "30.000"
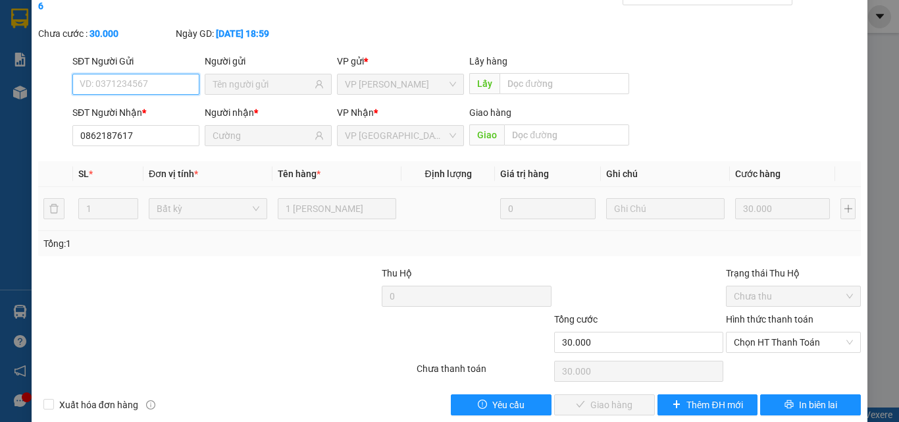
scroll to position [68, 0]
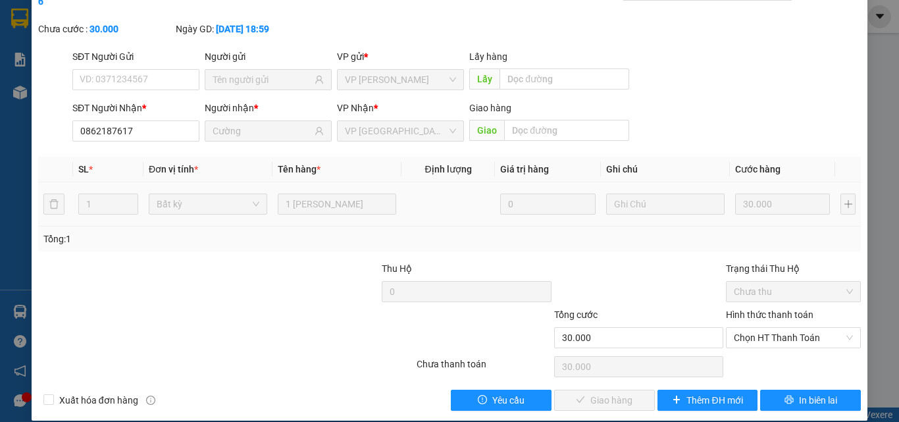
click at [768, 309] on label "Hình thức thanh toán" at bounding box center [770, 314] width 88 height 11
click at [768, 328] on input "Hình thức thanh toán" at bounding box center [789, 338] width 110 height 20
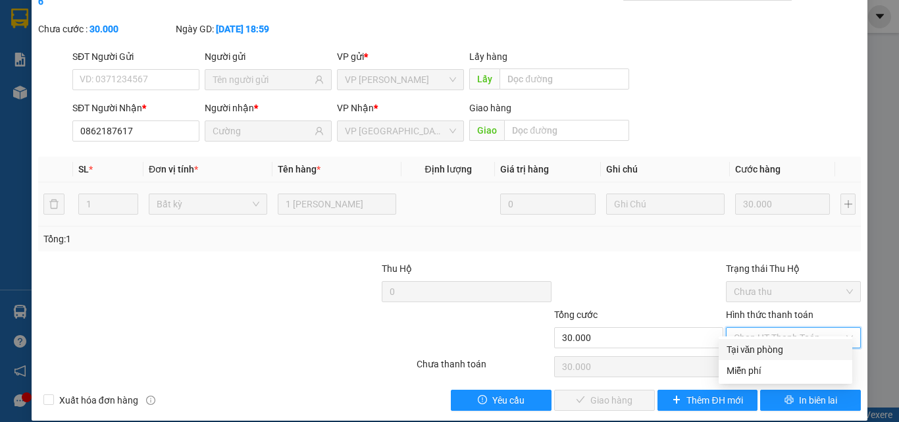
click at [748, 346] on div "Tại văn phòng" at bounding box center [786, 349] width 118 height 14
type input "0"
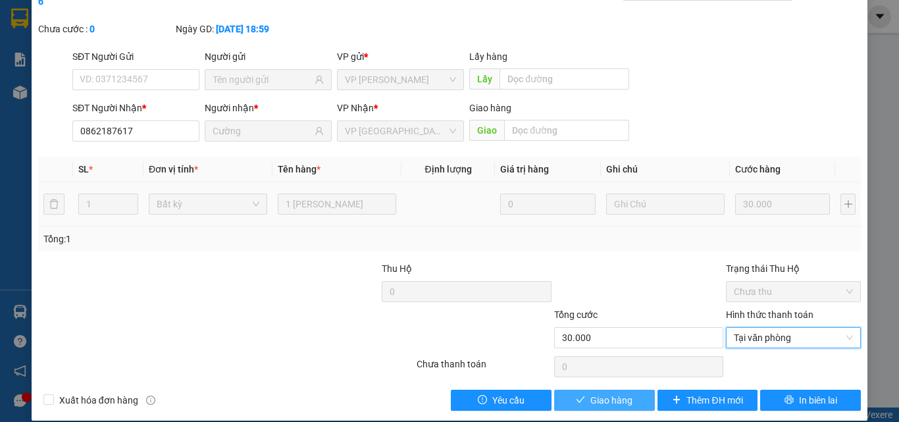
click at [613, 393] on span "Giao hàng" at bounding box center [611, 400] width 42 height 14
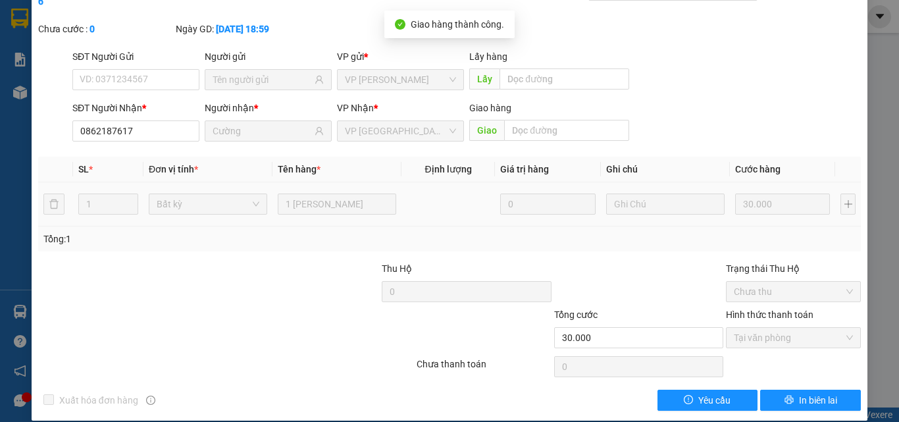
scroll to position [0, 0]
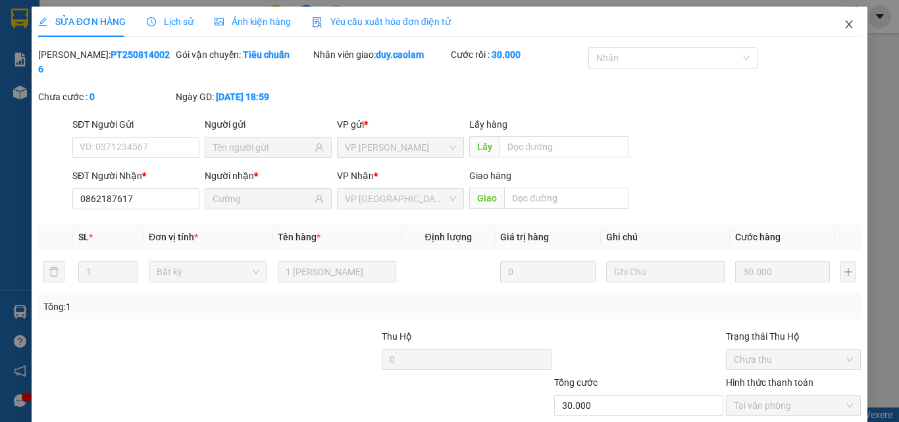
click at [844, 23] on icon "close" at bounding box center [849, 24] width 11 height 11
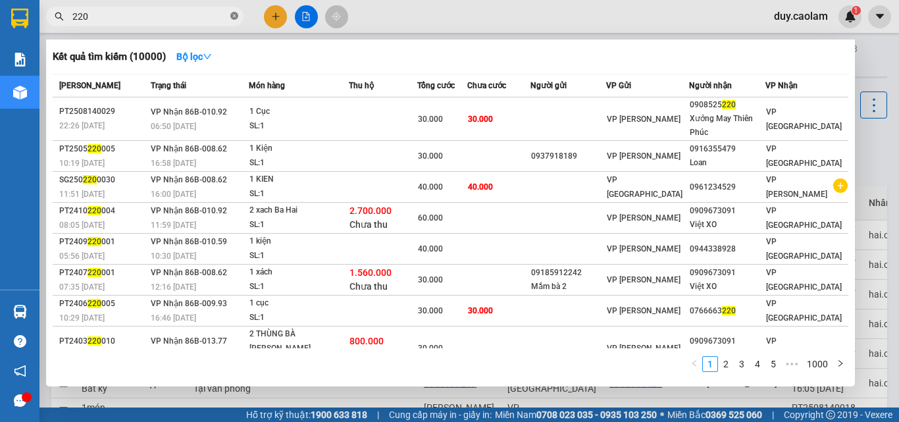
click at [234, 21] on span at bounding box center [234, 17] width 8 height 13
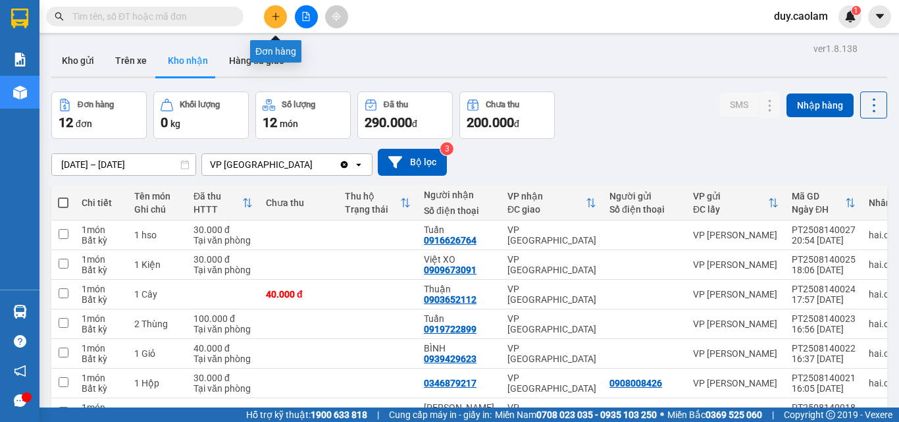
click at [282, 20] on button at bounding box center [275, 16] width 23 height 23
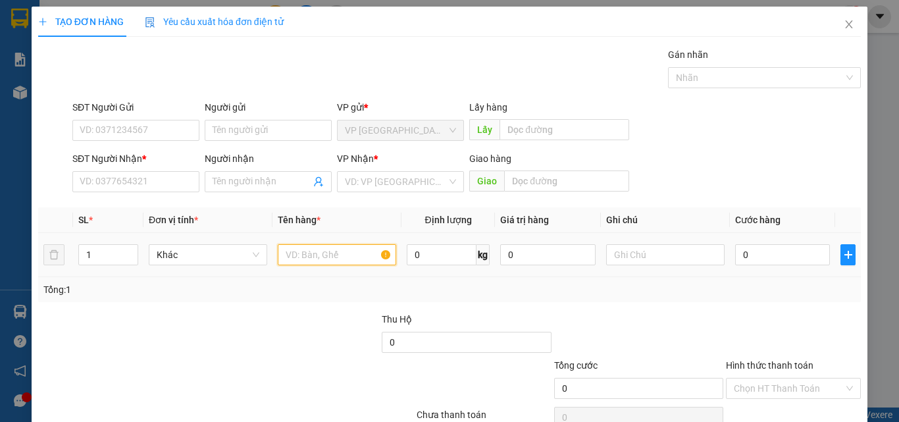
click at [330, 257] on input "text" at bounding box center [337, 254] width 118 height 21
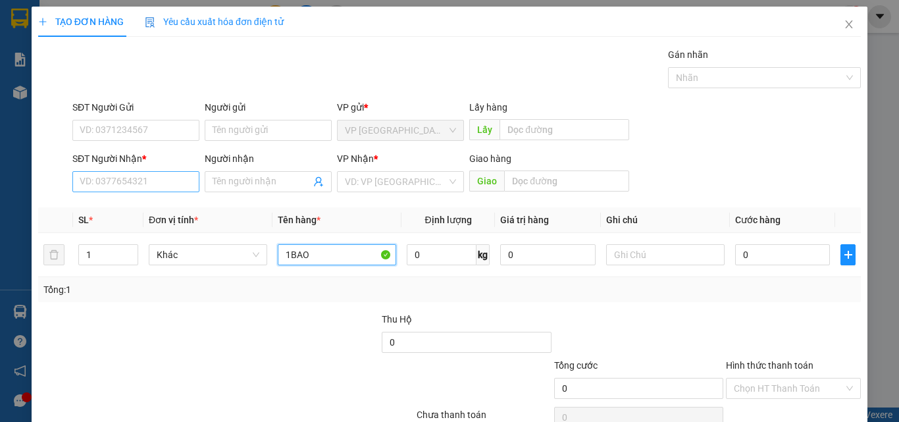
type input "1BAO"
click at [159, 186] on input "SĐT Người Nhận *" at bounding box center [135, 181] width 127 height 21
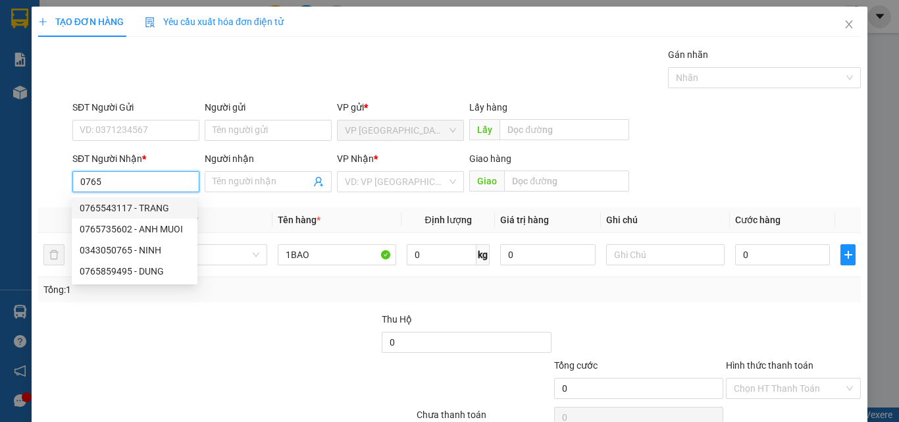
click at [139, 204] on div "0765543117 - TRANG" at bounding box center [135, 208] width 110 height 14
type input "0765543117"
type input "TRANG"
type input "CX HONG LOI"
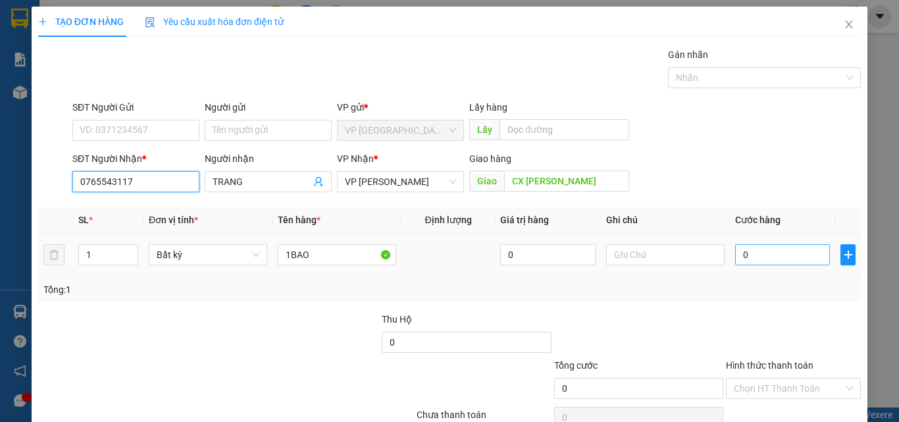
type input "0765543117"
click at [746, 251] on input "0" at bounding box center [782, 254] width 95 height 21
type input "8"
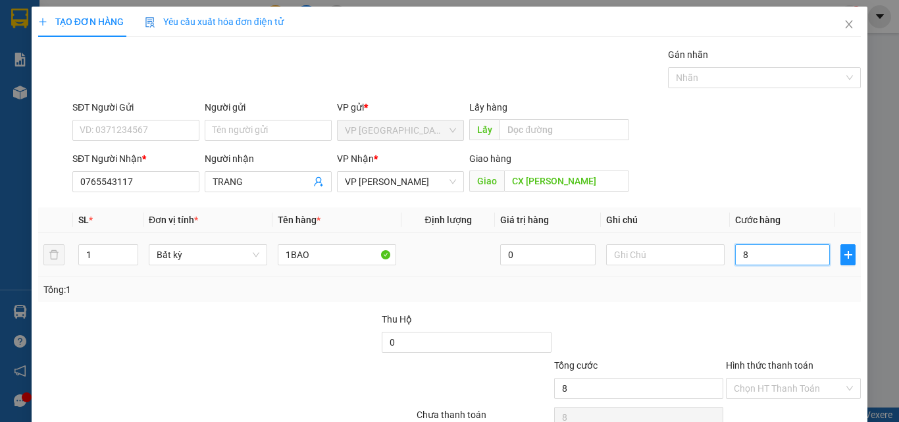
type input "80"
type input "800"
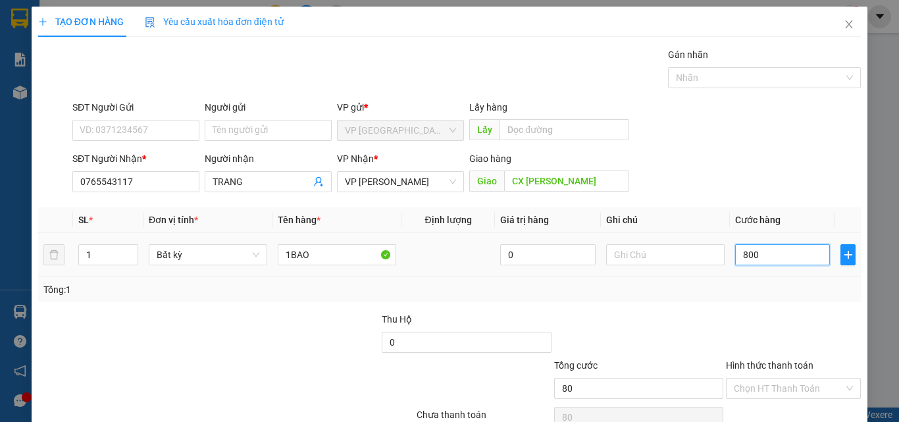
type input "800"
type input "8.000"
type input "80.000"
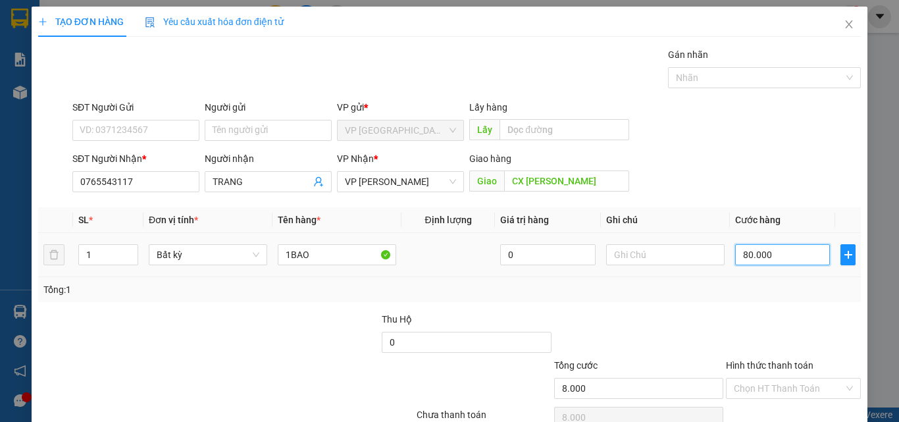
type input "80.000"
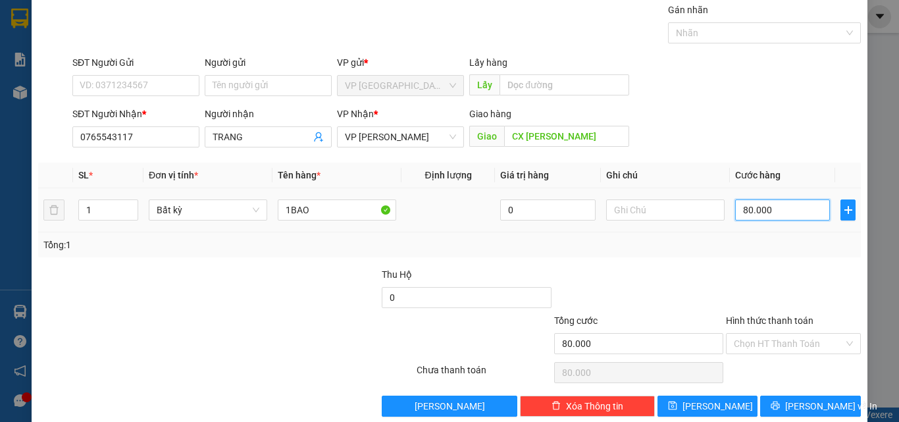
scroll to position [65, 0]
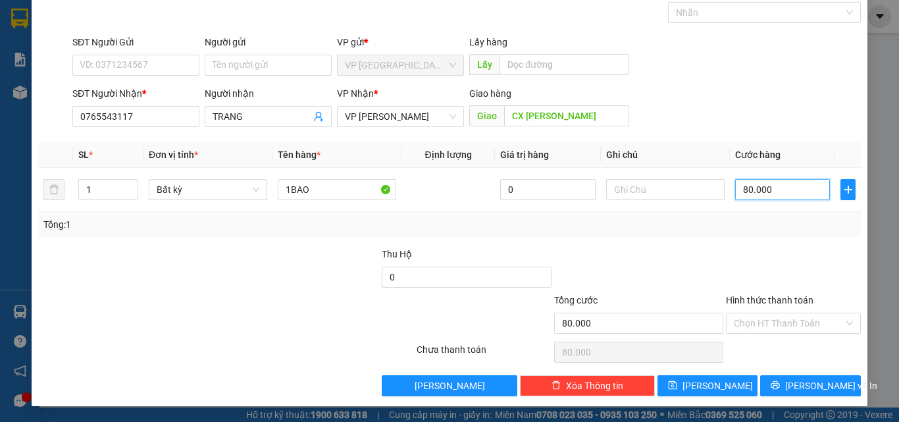
type input "80.000"
click at [767, 296] on label "Hình thức thanh toán" at bounding box center [770, 300] width 88 height 11
click at [767, 313] on input "Hình thức thanh toán" at bounding box center [789, 323] width 110 height 20
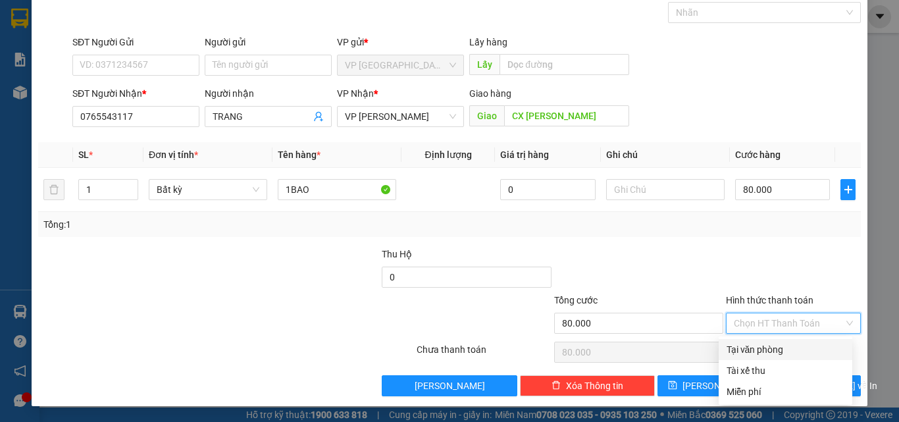
click at [754, 346] on div "Tại văn phòng" at bounding box center [786, 349] width 118 height 14
type input "0"
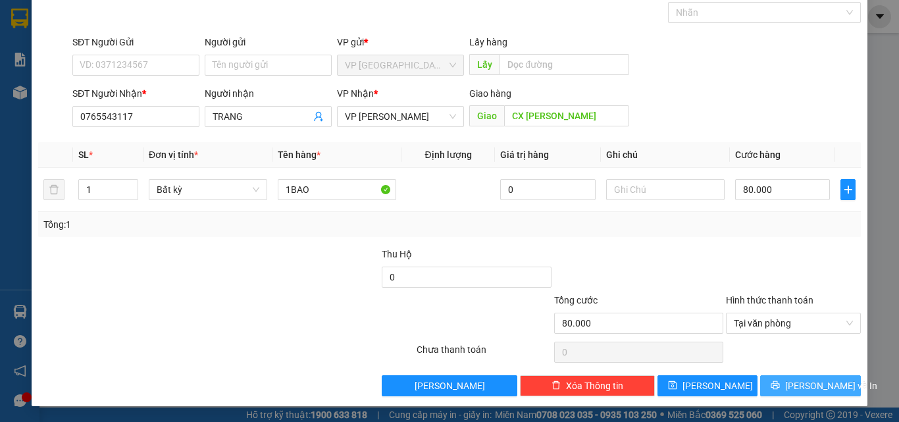
click at [793, 386] on span "[PERSON_NAME] và In" at bounding box center [831, 385] width 92 height 14
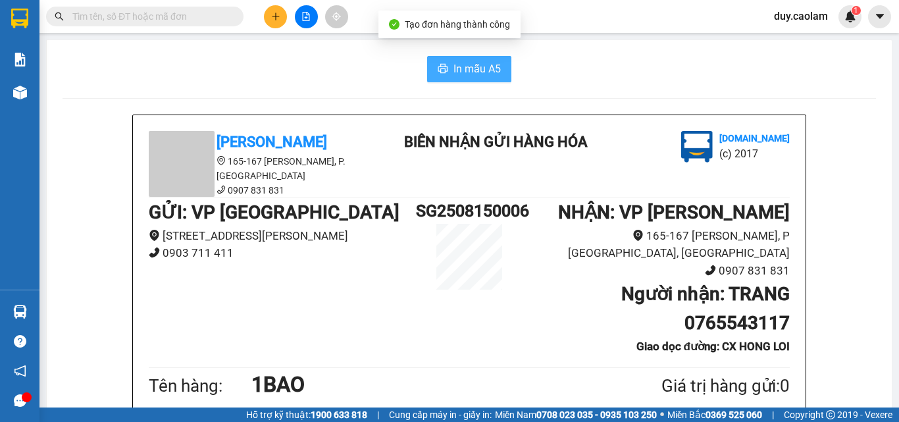
click at [471, 65] on span "In mẫu A5" at bounding box center [476, 69] width 47 height 16
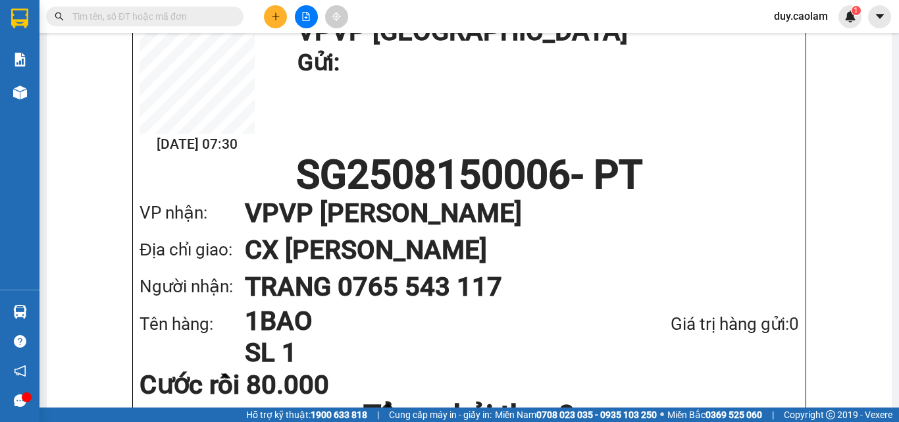
scroll to position [707, 0]
